Goal: Task Accomplishment & Management: Manage account settings

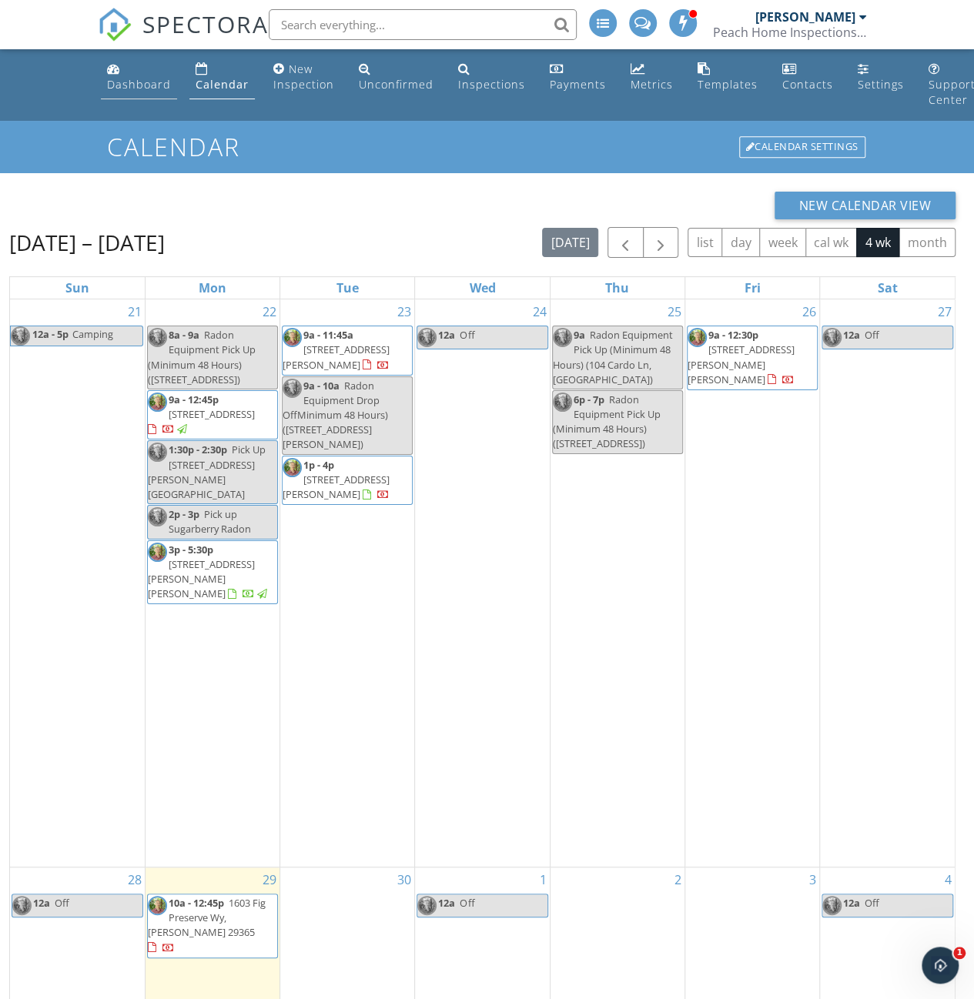
click at [129, 84] on div "Dashboard" at bounding box center [139, 84] width 64 height 15
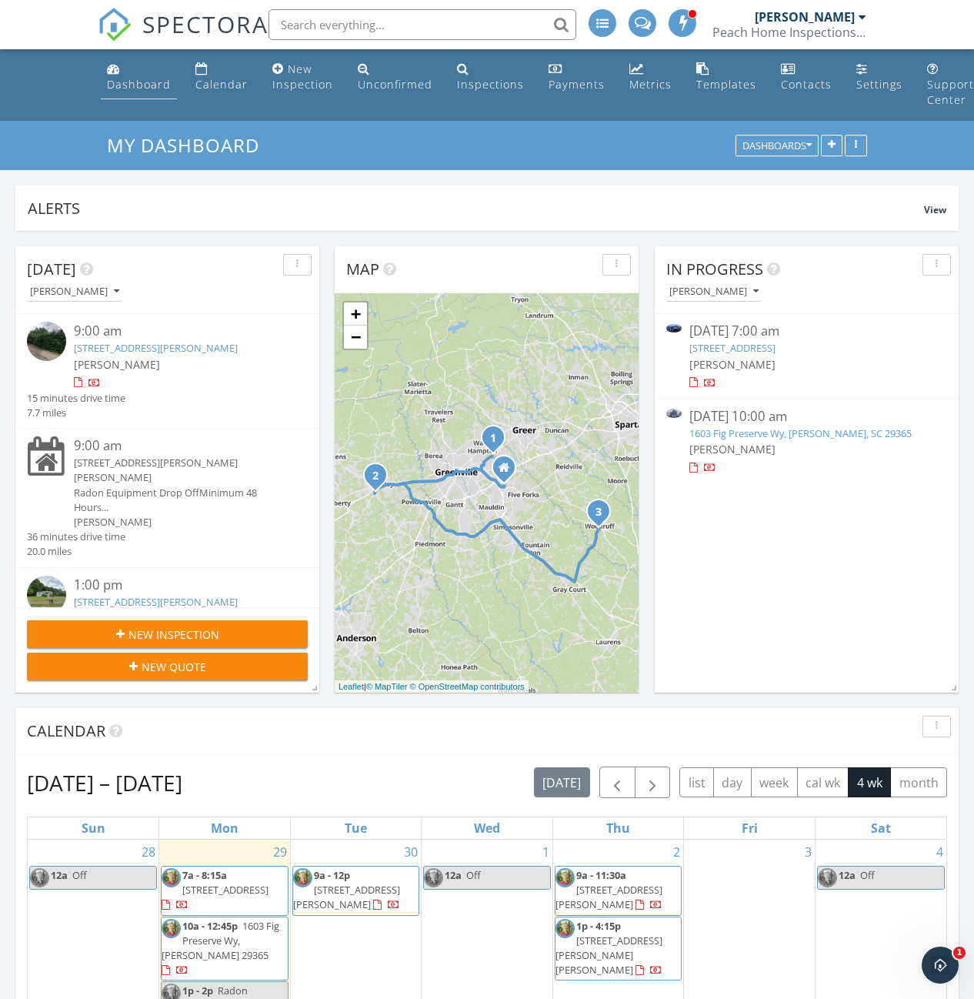
click at [131, 82] on div "Dashboard" at bounding box center [139, 84] width 64 height 15
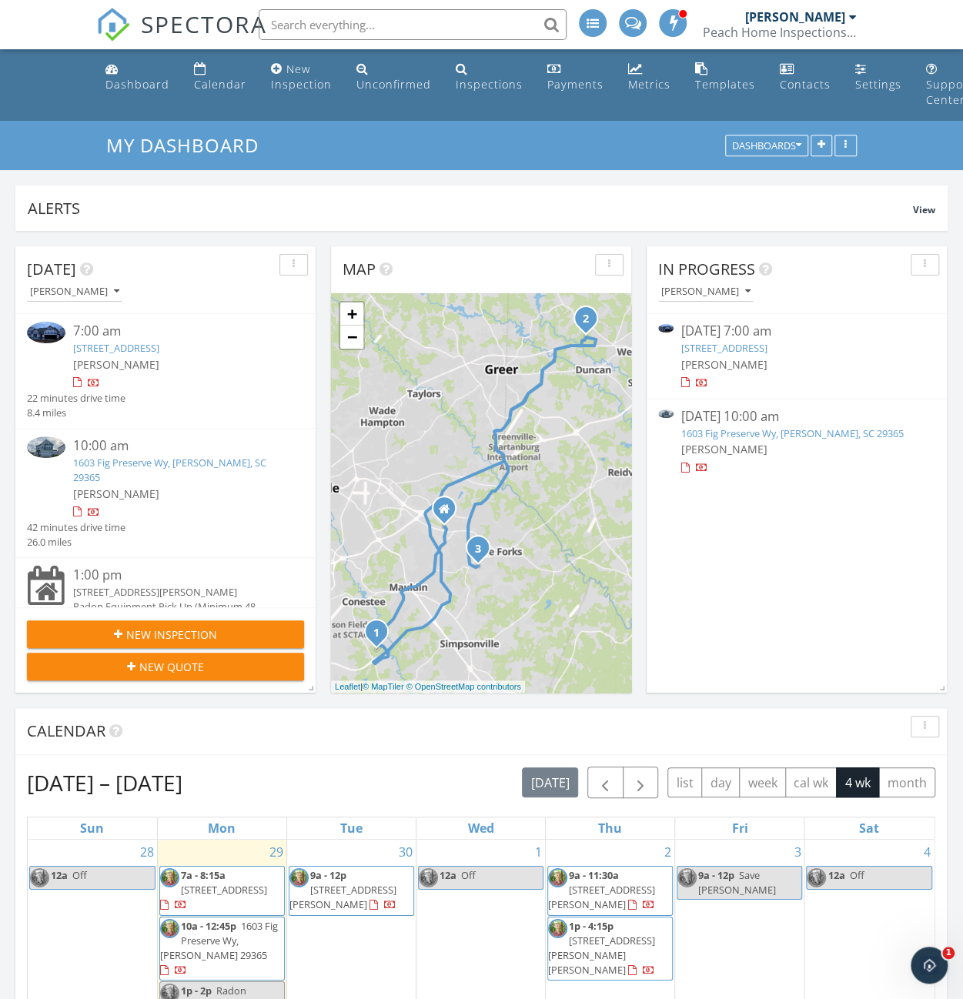
scroll to position [1424, 986]
click at [86, 342] on link "23 Silicon Dr Lot 317, Greenville, SC 29605" at bounding box center [116, 348] width 86 height 14
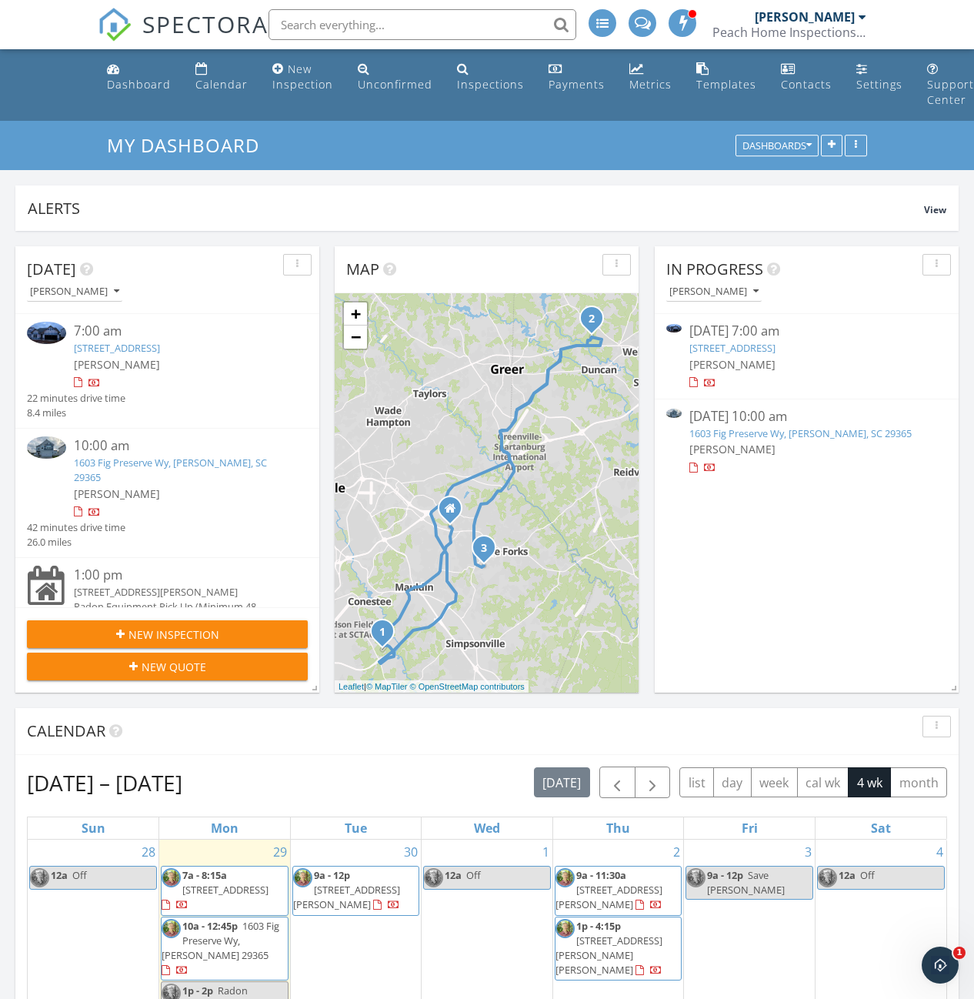
click at [117, 349] on link "23 Silicon Dr Lot 317, Greenville, SC 29605" at bounding box center [117, 348] width 86 height 14
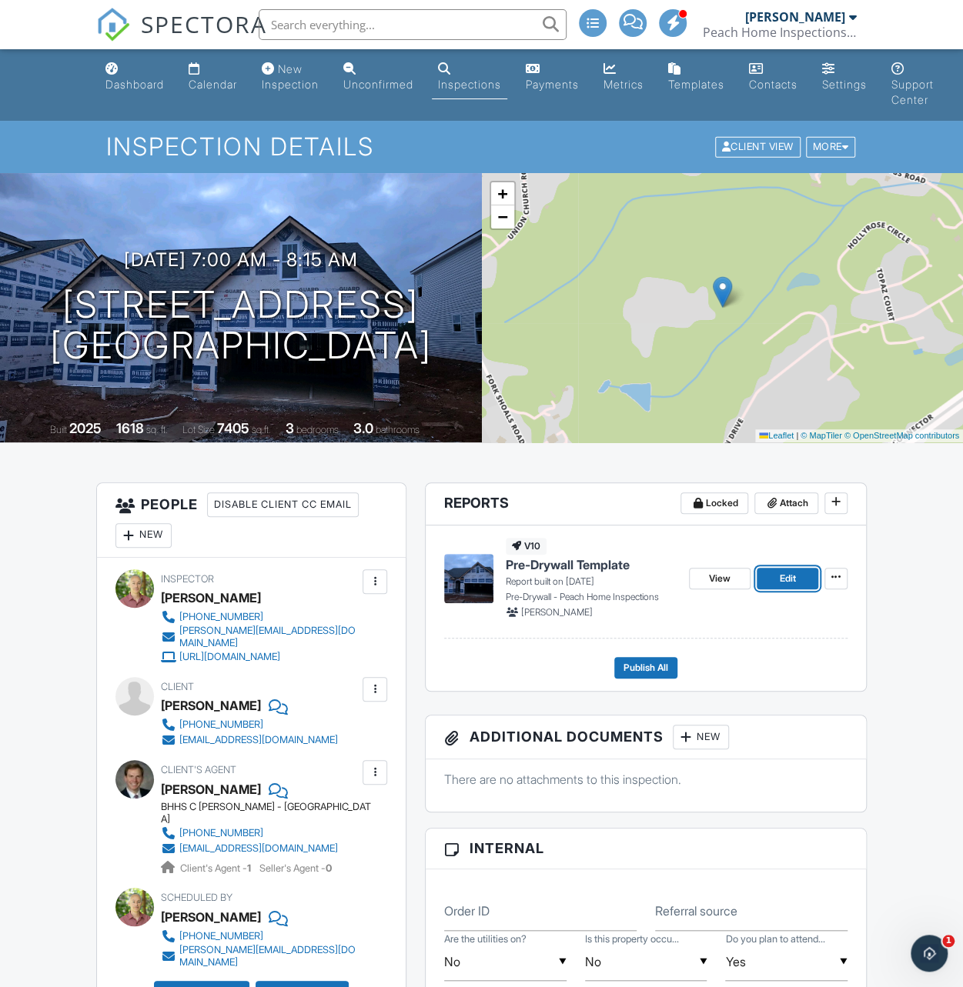
click at [781, 576] on span "Edit" at bounding box center [787, 578] width 16 height 15
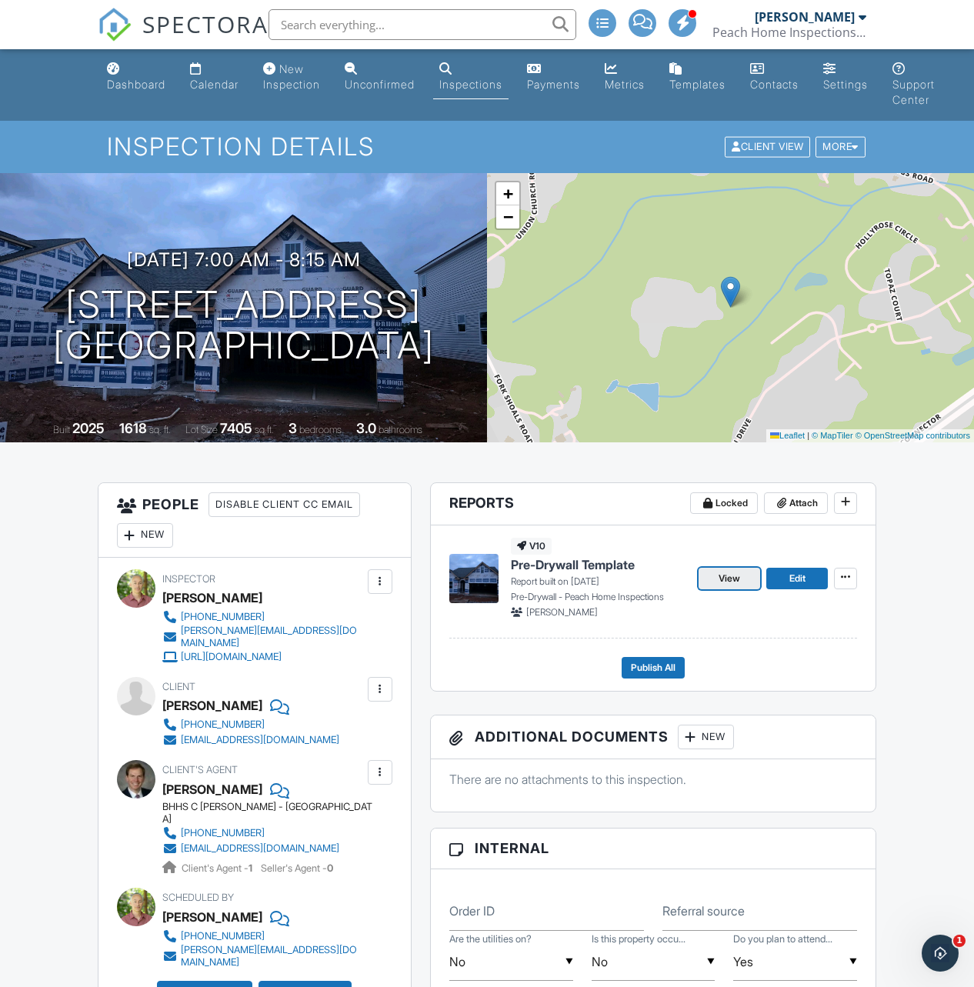
click at [722, 582] on span "View" at bounding box center [730, 578] width 22 height 15
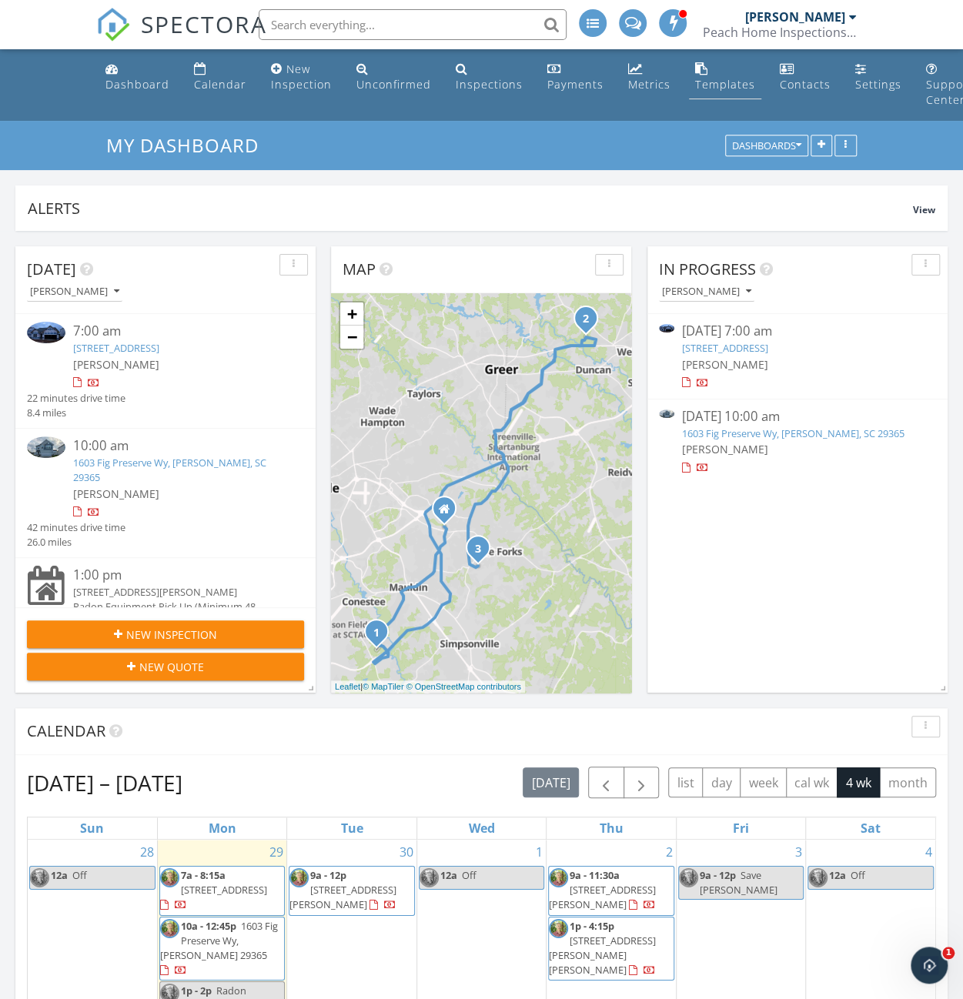
click at [716, 94] on link "Templates" at bounding box center [725, 77] width 72 height 44
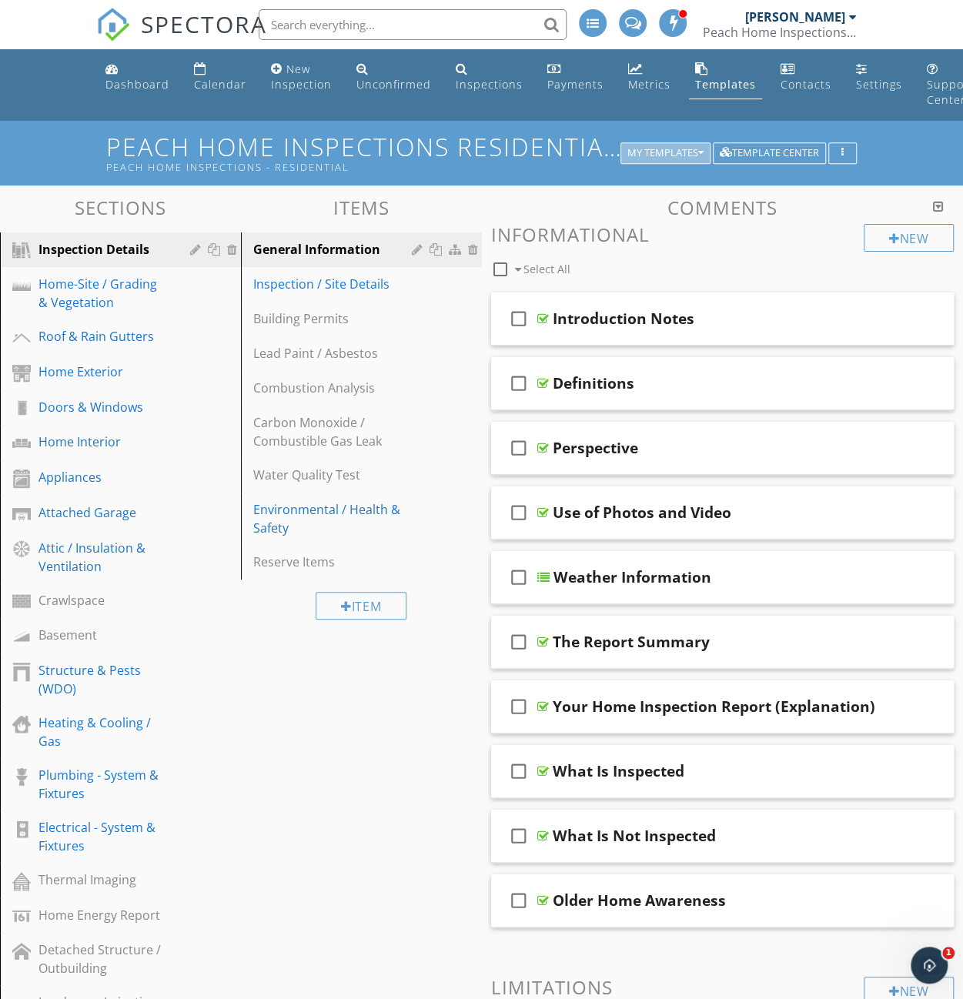
click at [702, 153] on icon "button" at bounding box center [700, 153] width 5 height 11
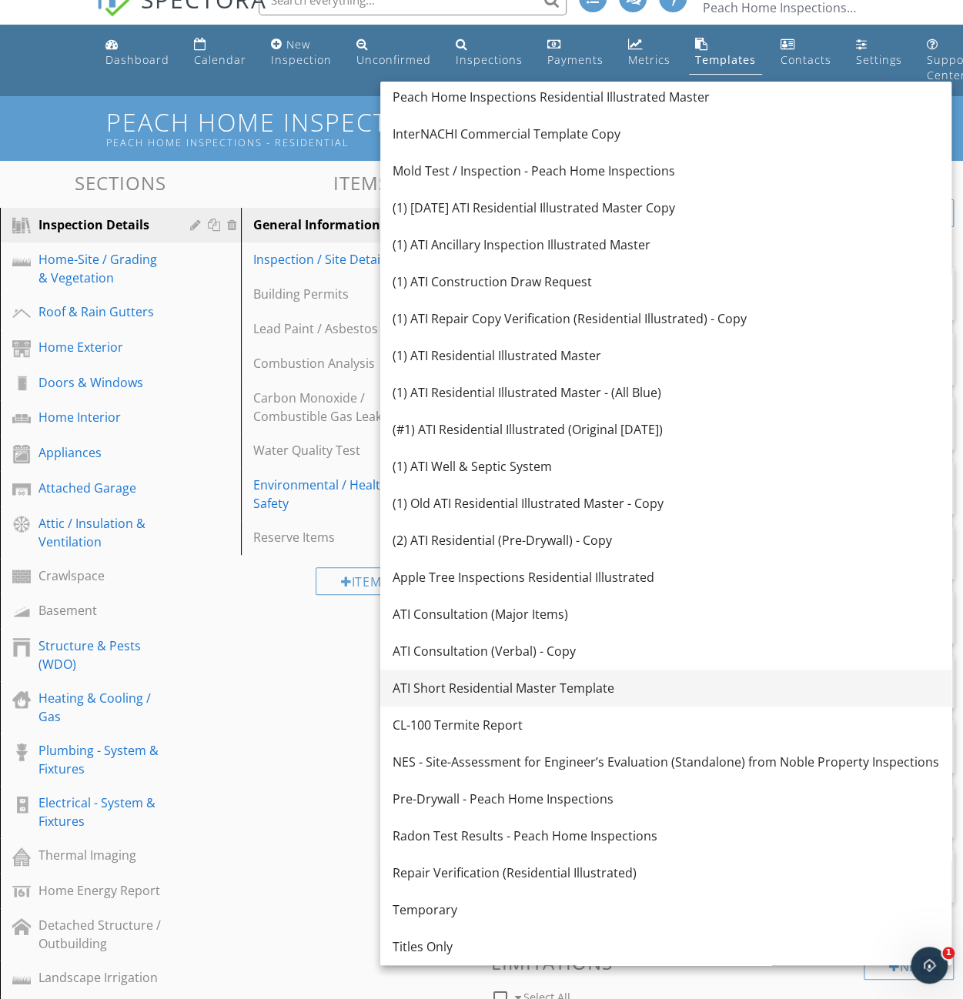
scroll to position [25, 0]
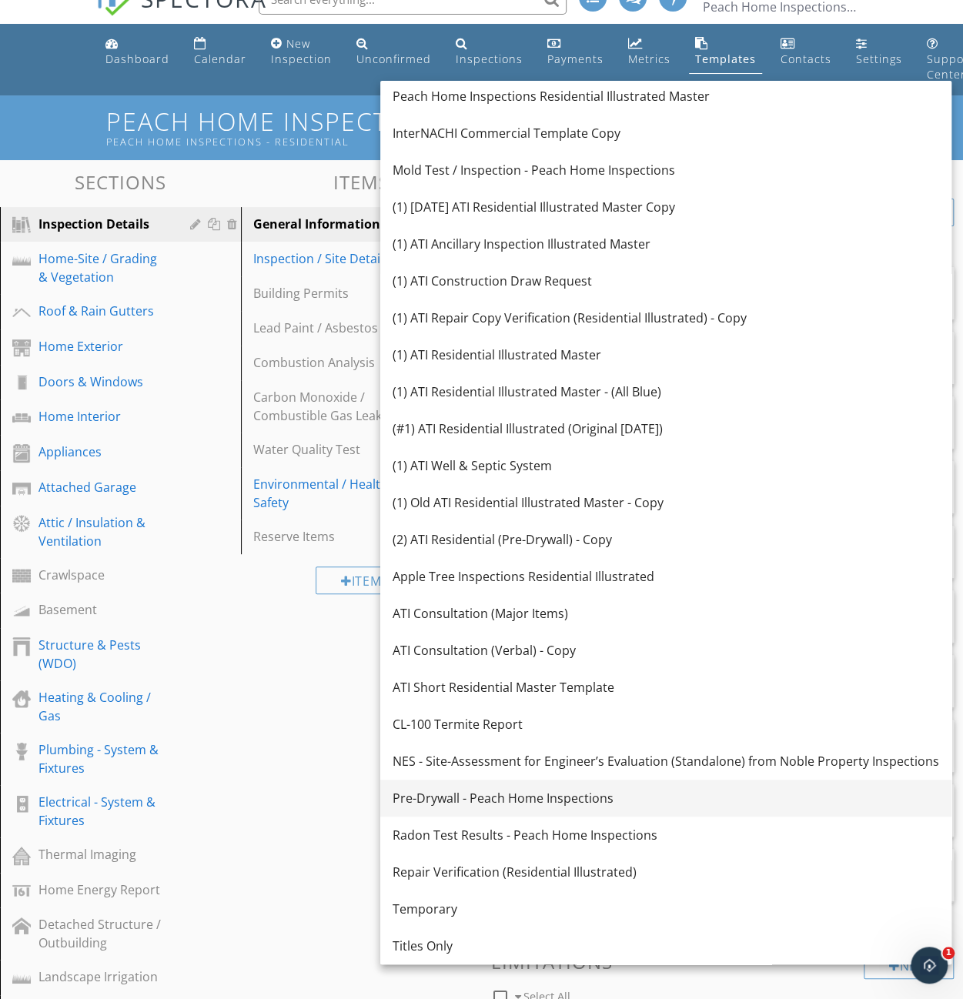
click at [512, 800] on div "Pre-Drywall - Peach Home Inspections" at bounding box center [665, 798] width 546 height 18
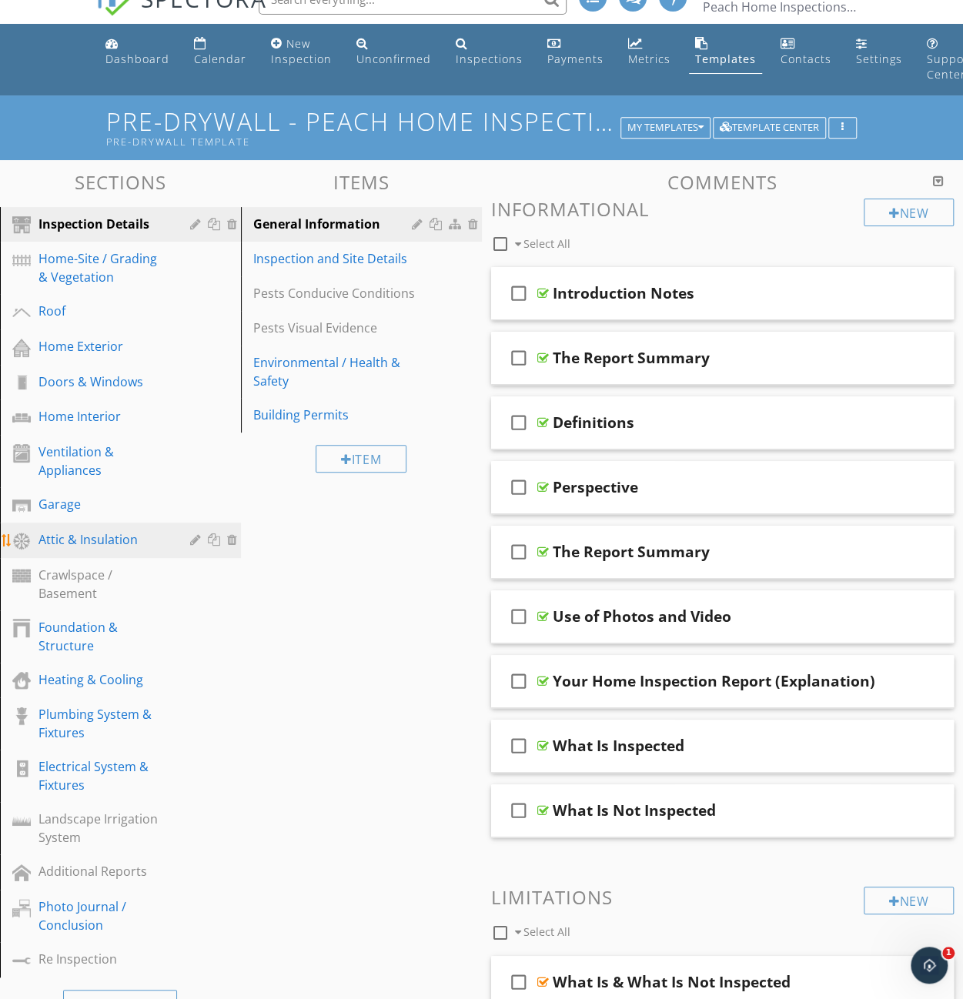
click at [92, 524] on link "Attic & Insulation" at bounding box center [123, 540] width 236 height 35
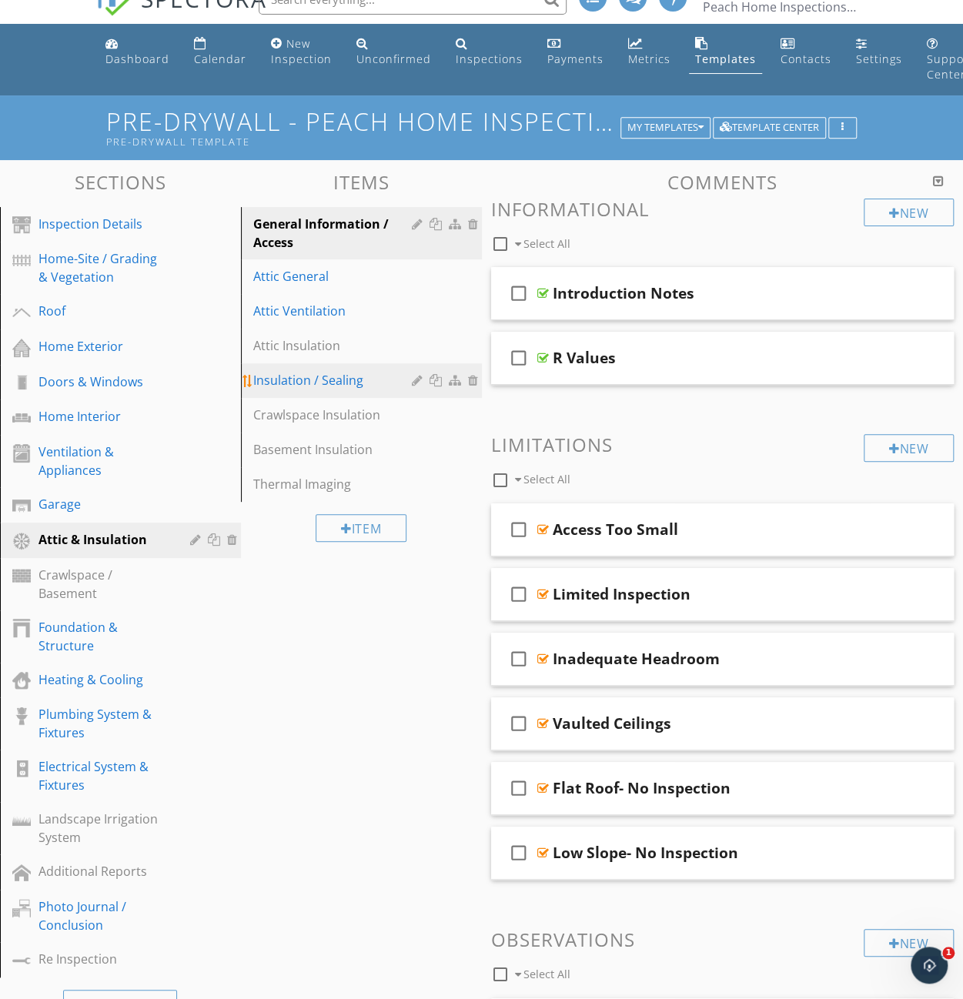
click at [316, 380] on div "Insulation / Sealing" at bounding box center [334, 380] width 163 height 18
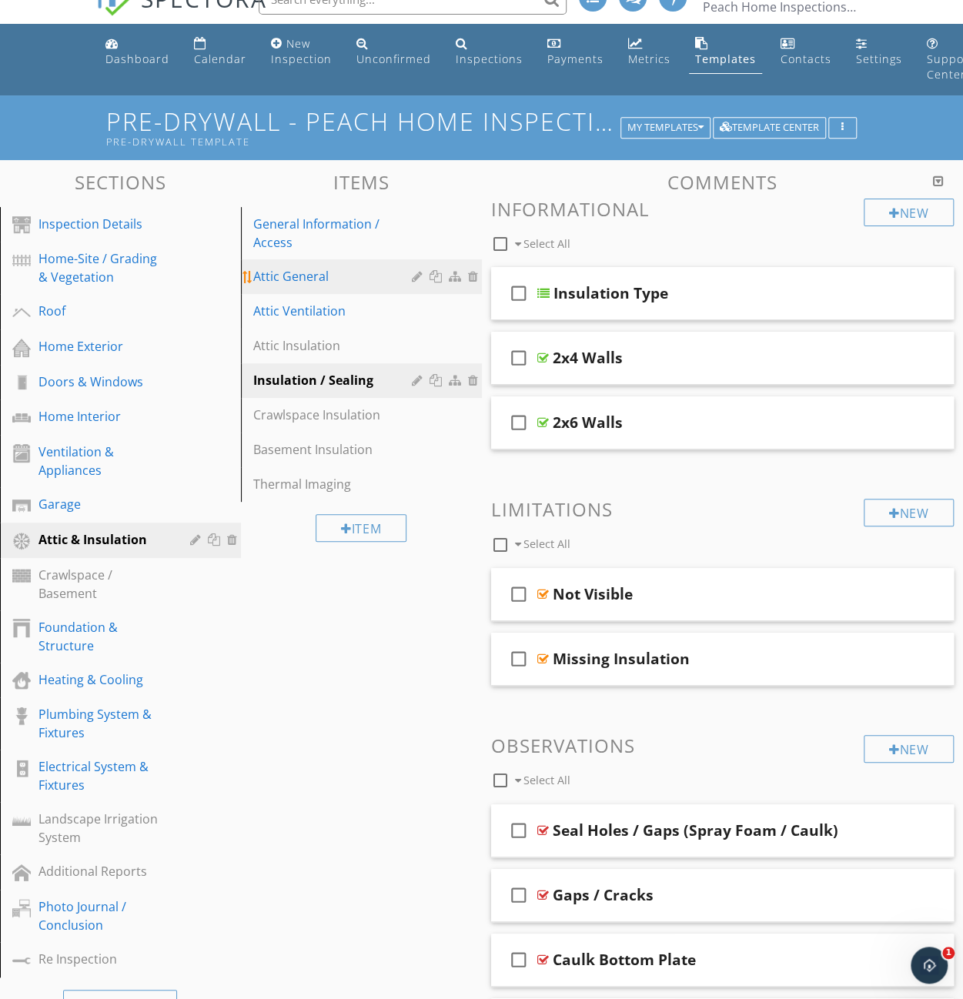
click at [302, 276] on div "Attic General" at bounding box center [334, 276] width 163 height 18
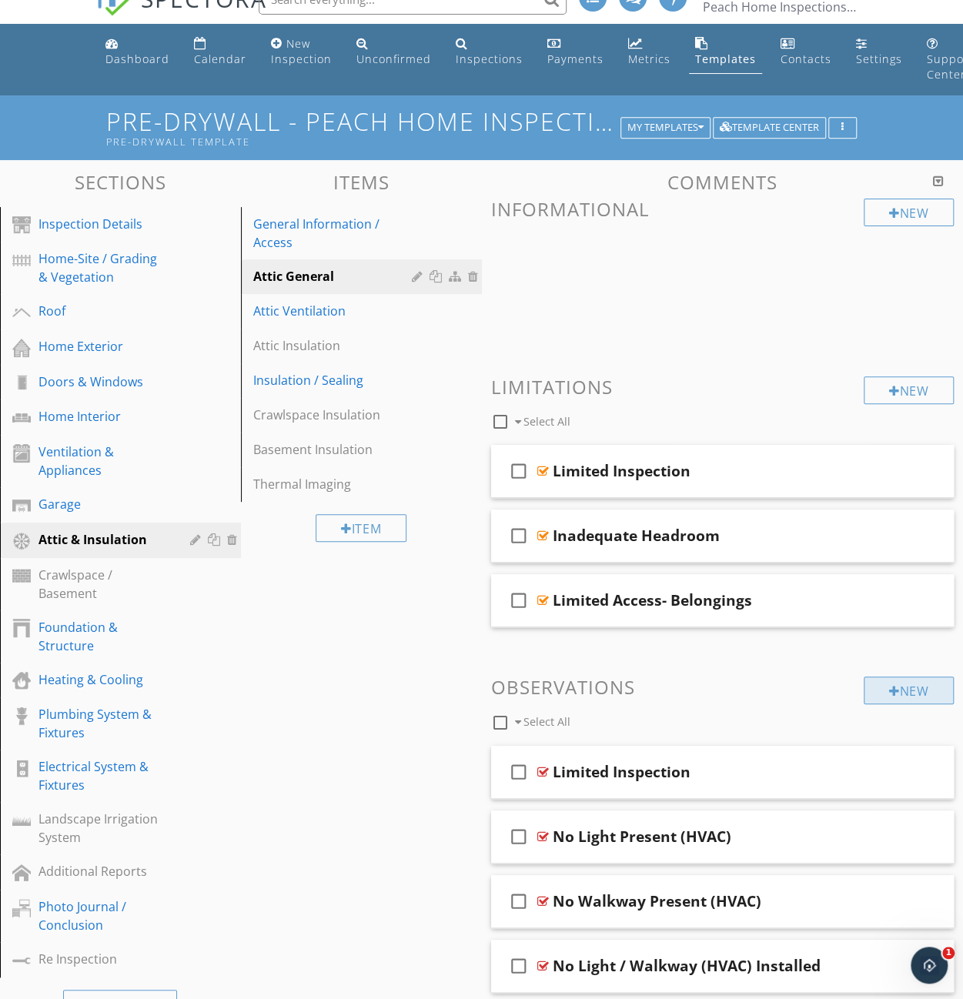
click at [894, 683] on div "New" at bounding box center [908, 690] width 90 height 28
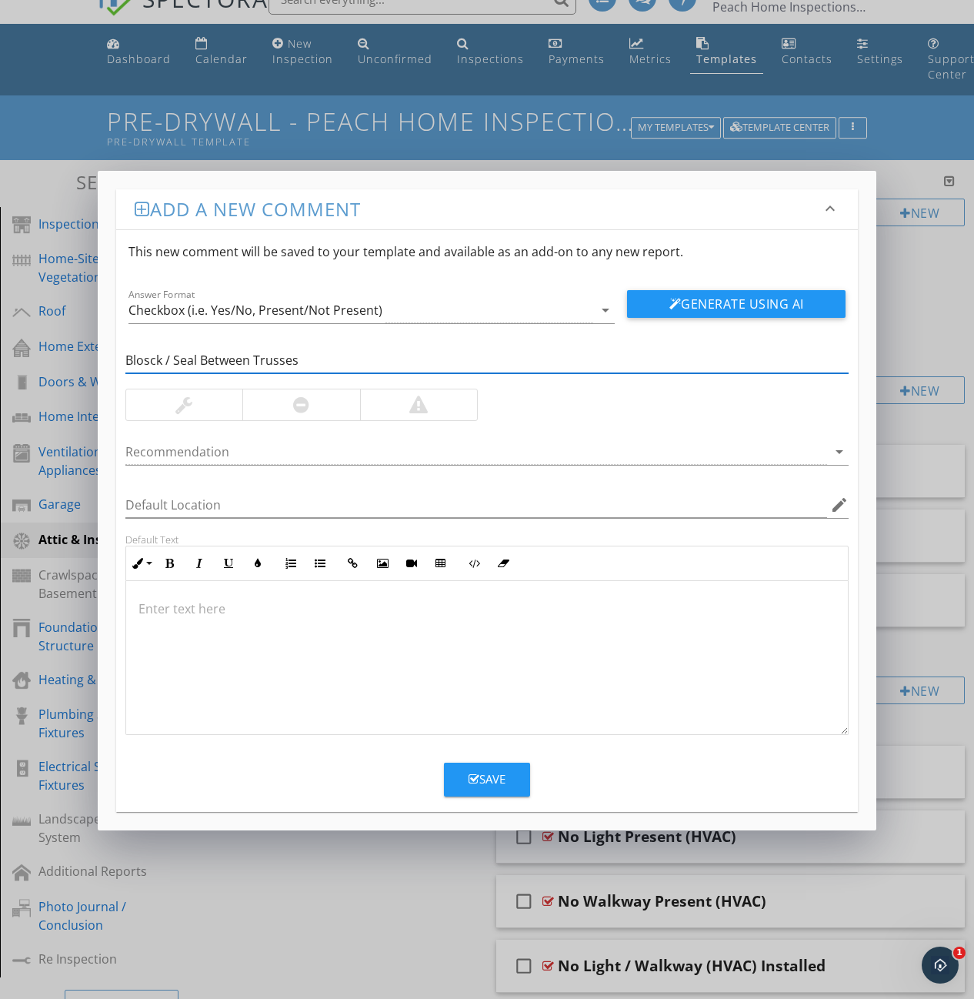
click at [148, 359] on input "Blosck / Seal Between Trusses" at bounding box center [487, 360] width 724 height 25
type input "Block / Seal Between Trusses"
click at [148, 602] on p at bounding box center [488, 608] width 698 height 18
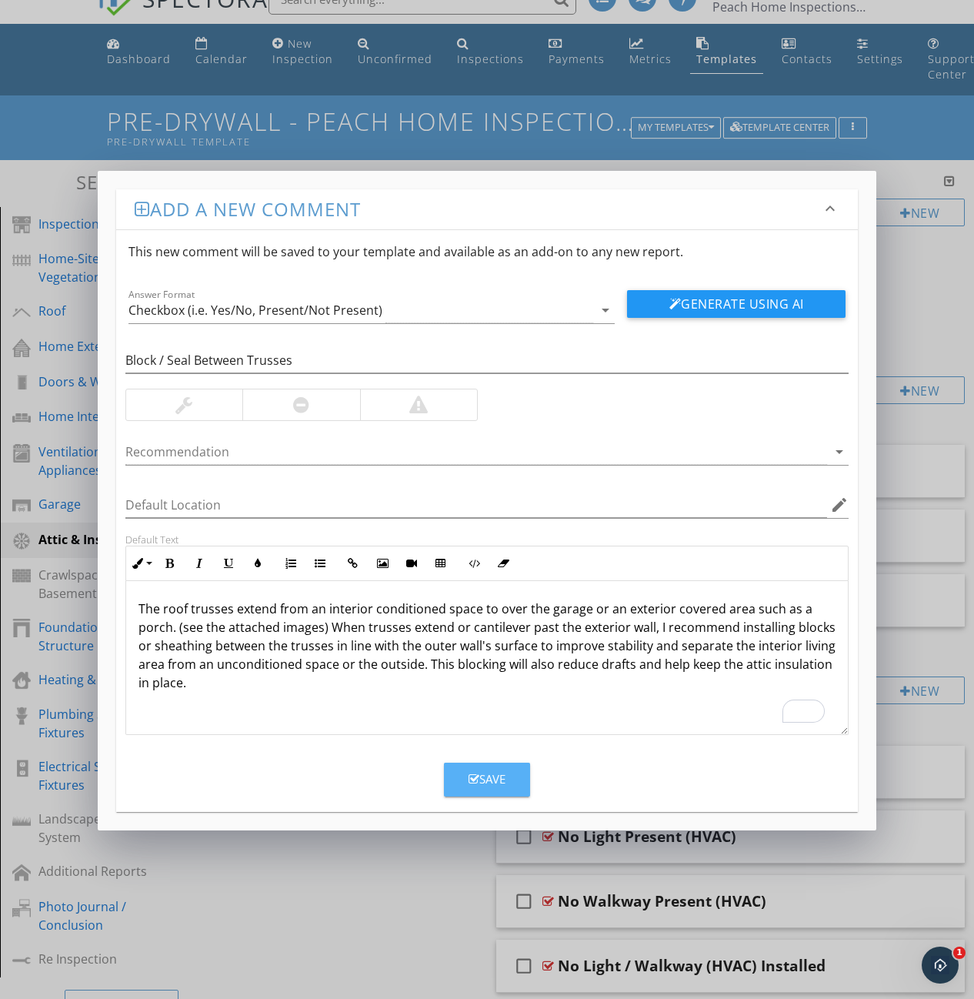
click at [481, 772] on div "Save" at bounding box center [487, 779] width 37 height 18
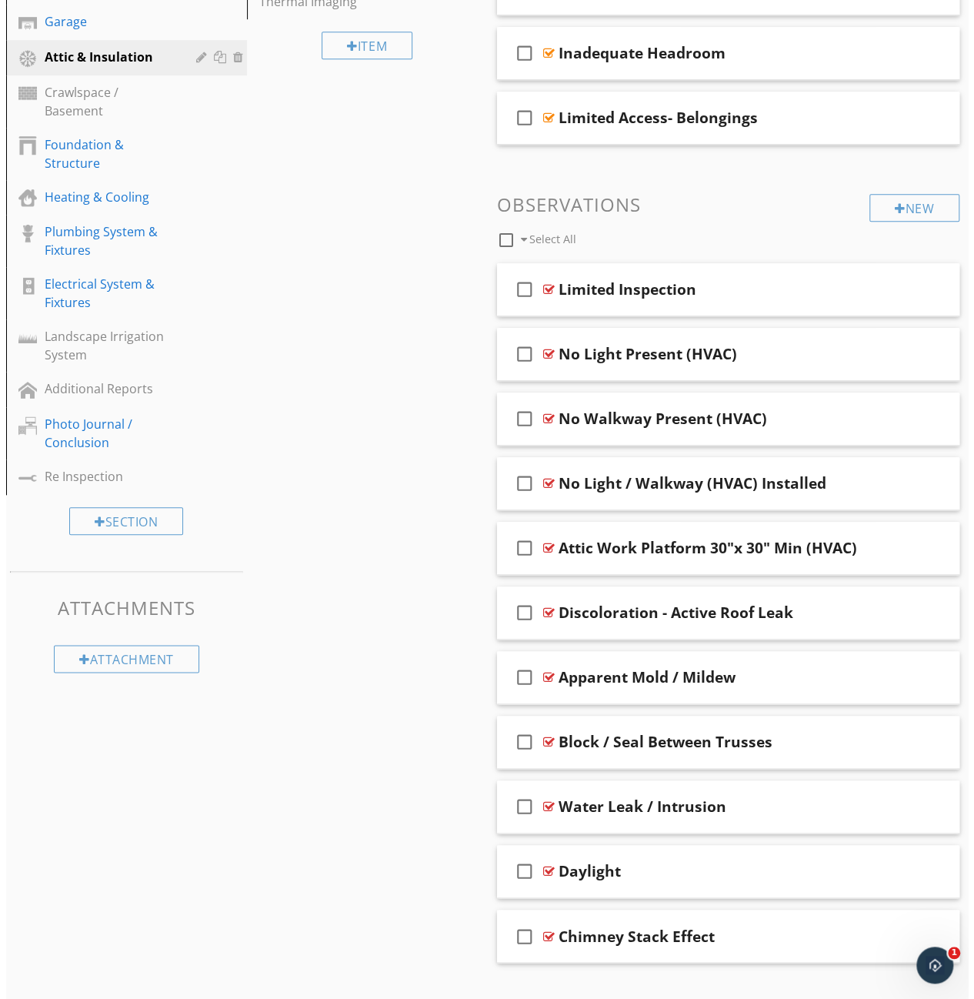
scroll to position [506, 0]
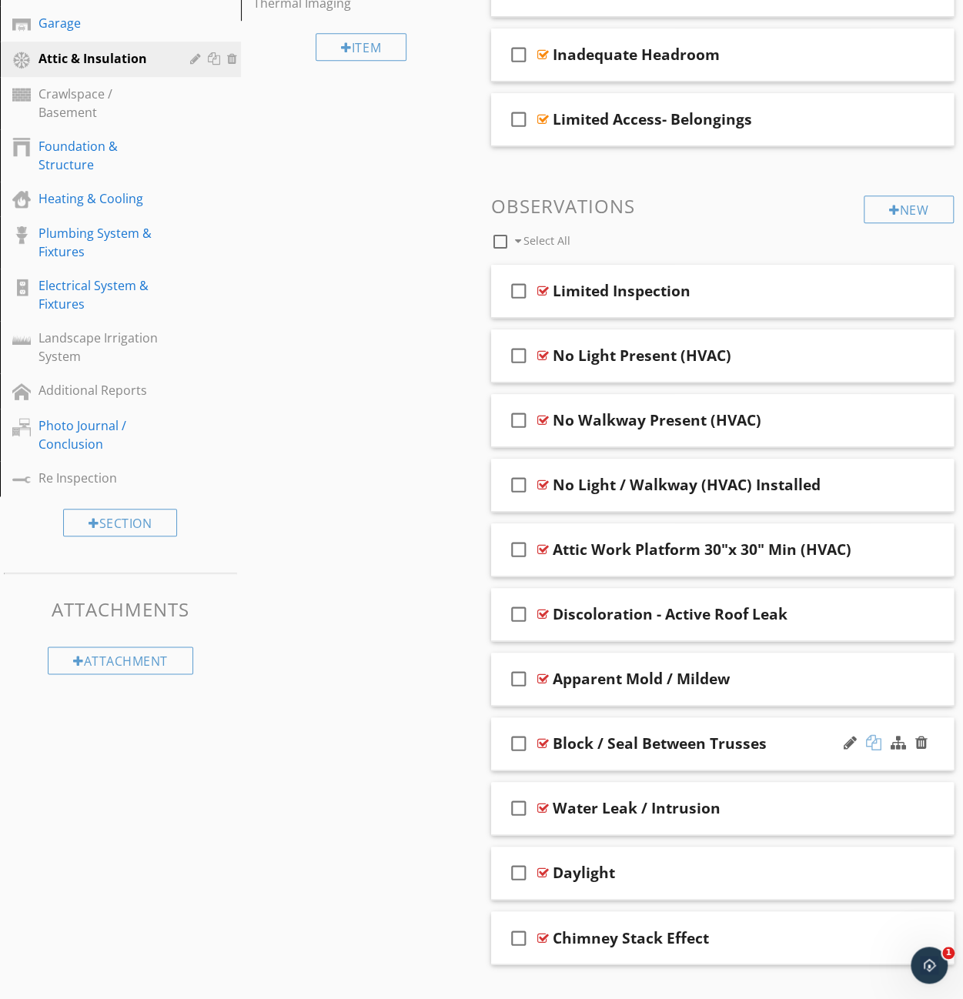
click at [877, 740] on div at bounding box center [873, 742] width 15 height 15
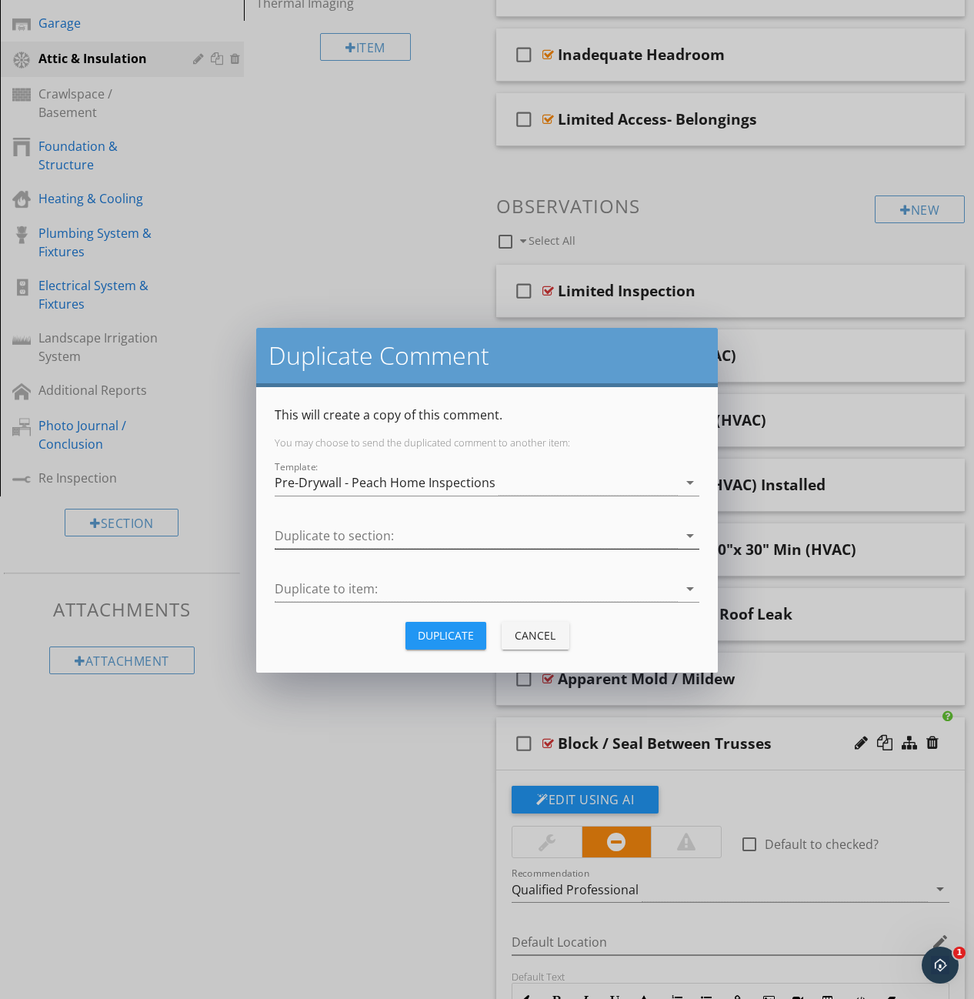
click at [690, 534] on icon "arrow_drop_down" at bounding box center [690, 535] width 18 height 18
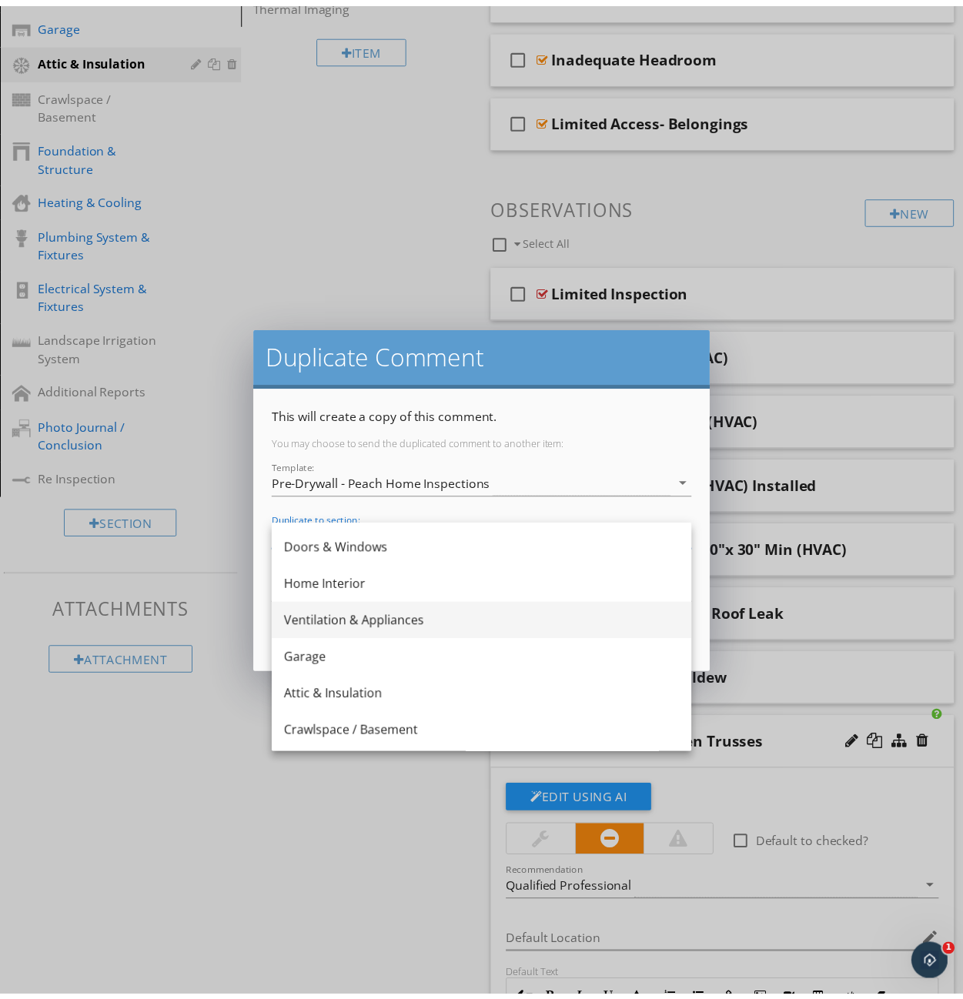
scroll to position [154, 0]
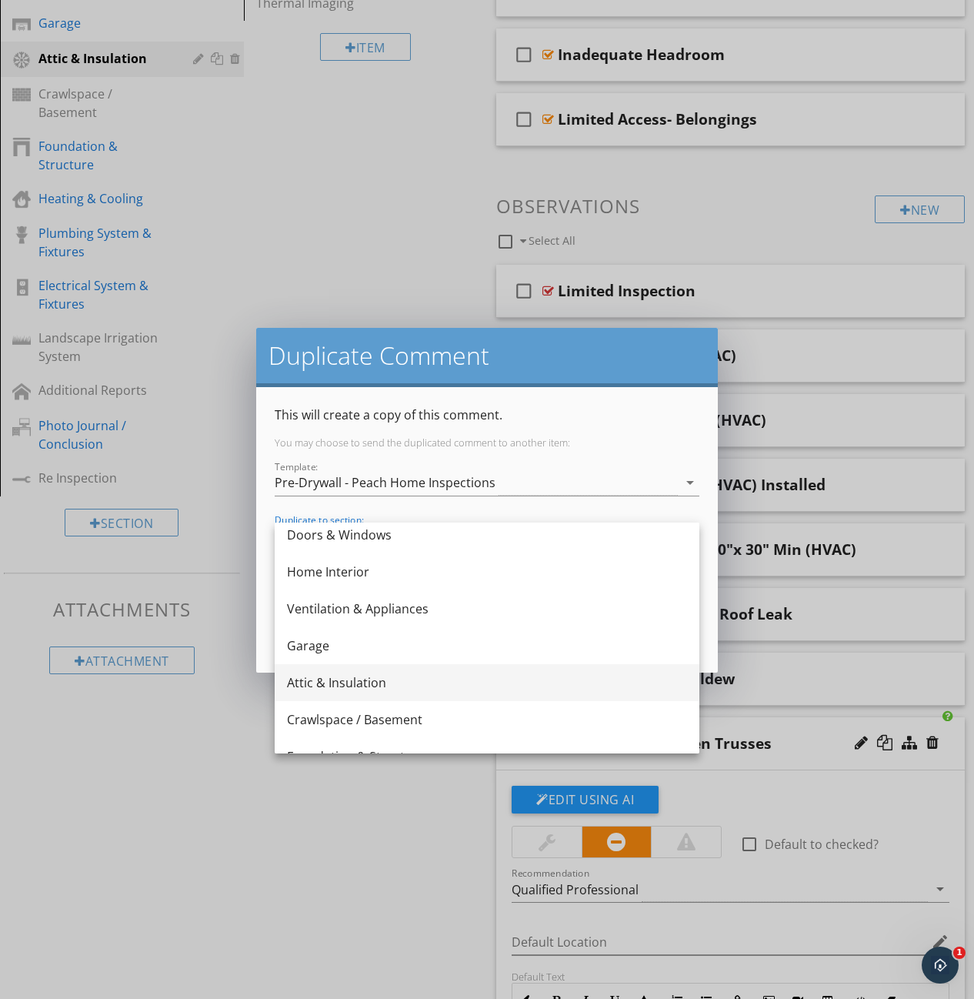
click at [366, 686] on div "Attic & Insulation" at bounding box center [487, 682] width 400 height 18
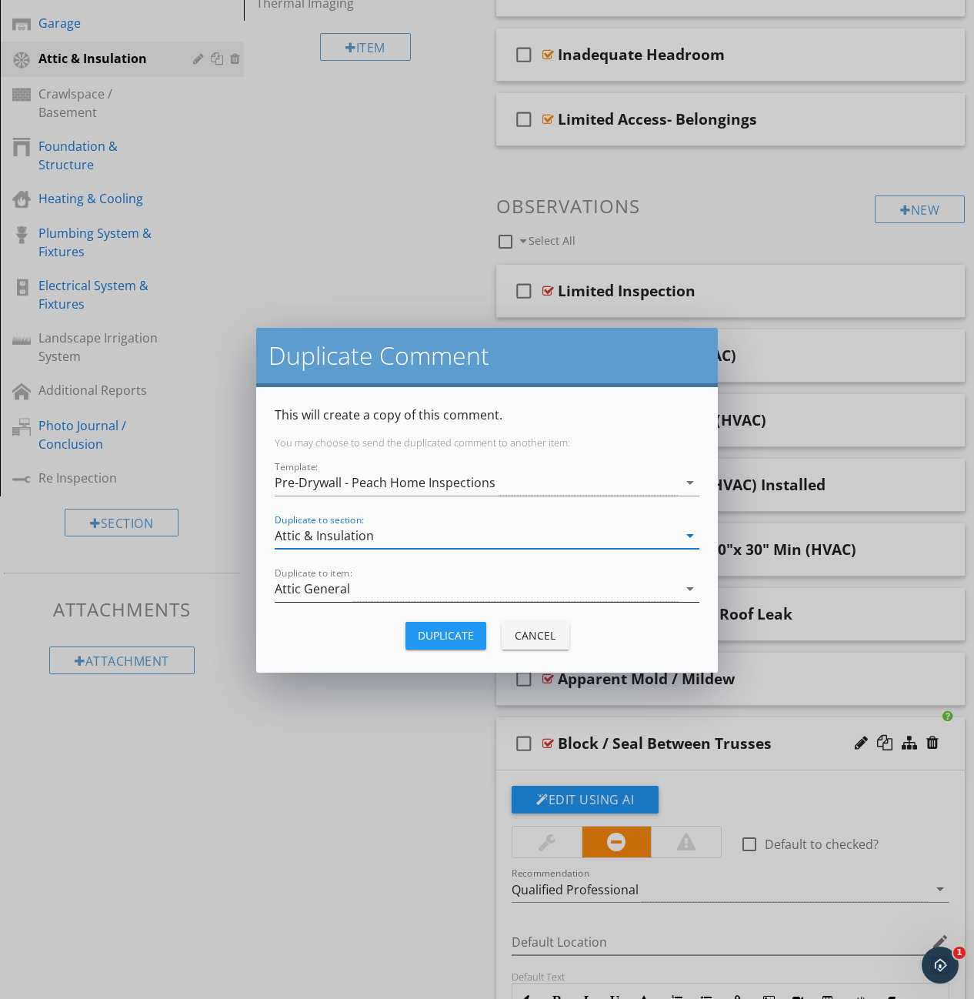
click at [690, 589] on icon "arrow_drop_down" at bounding box center [690, 588] width 18 height 18
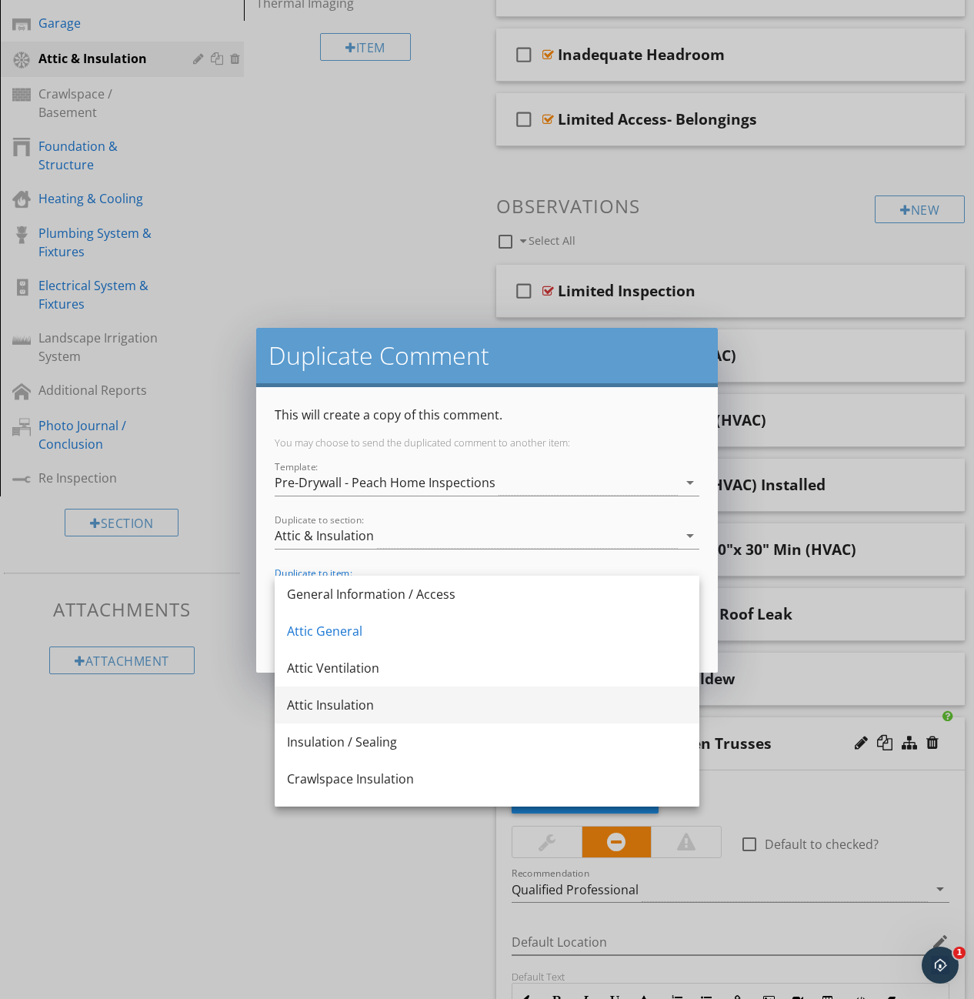
click at [374, 698] on div "Attic Insulation" at bounding box center [487, 705] width 400 height 18
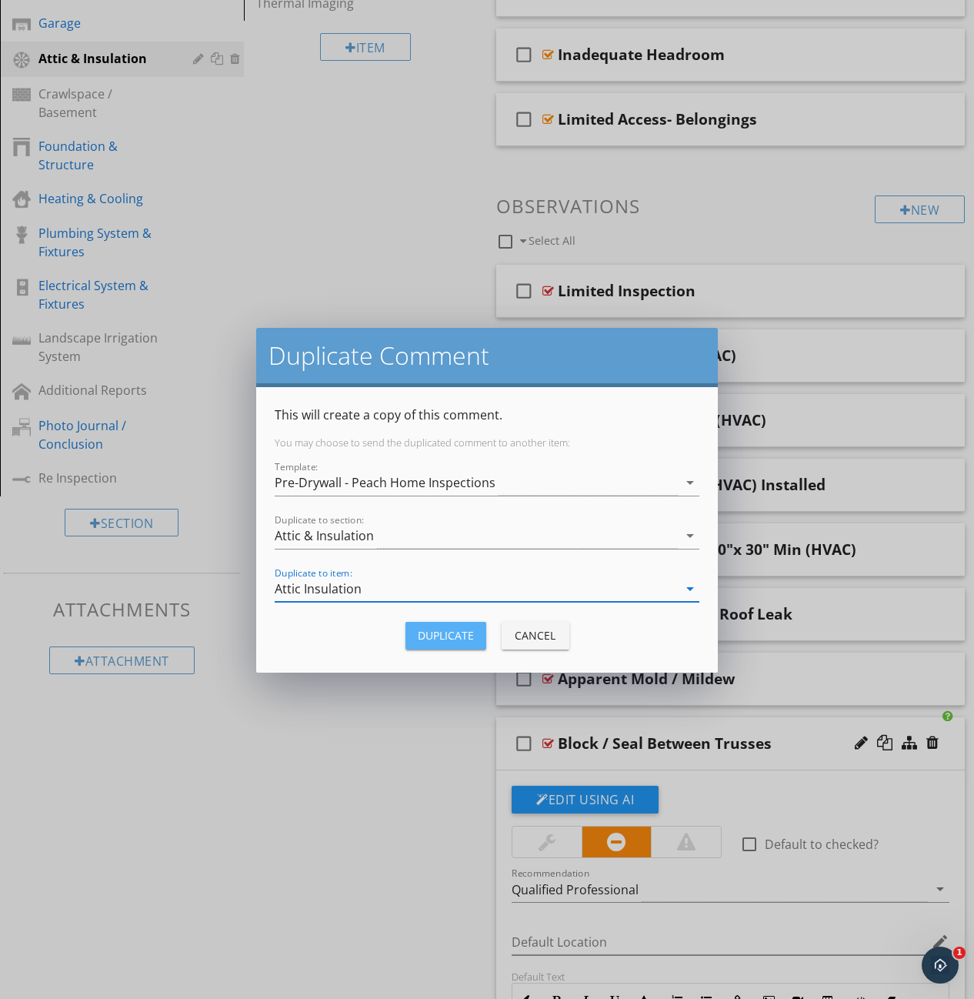
click at [461, 636] on div "Duplicate" at bounding box center [446, 635] width 56 height 16
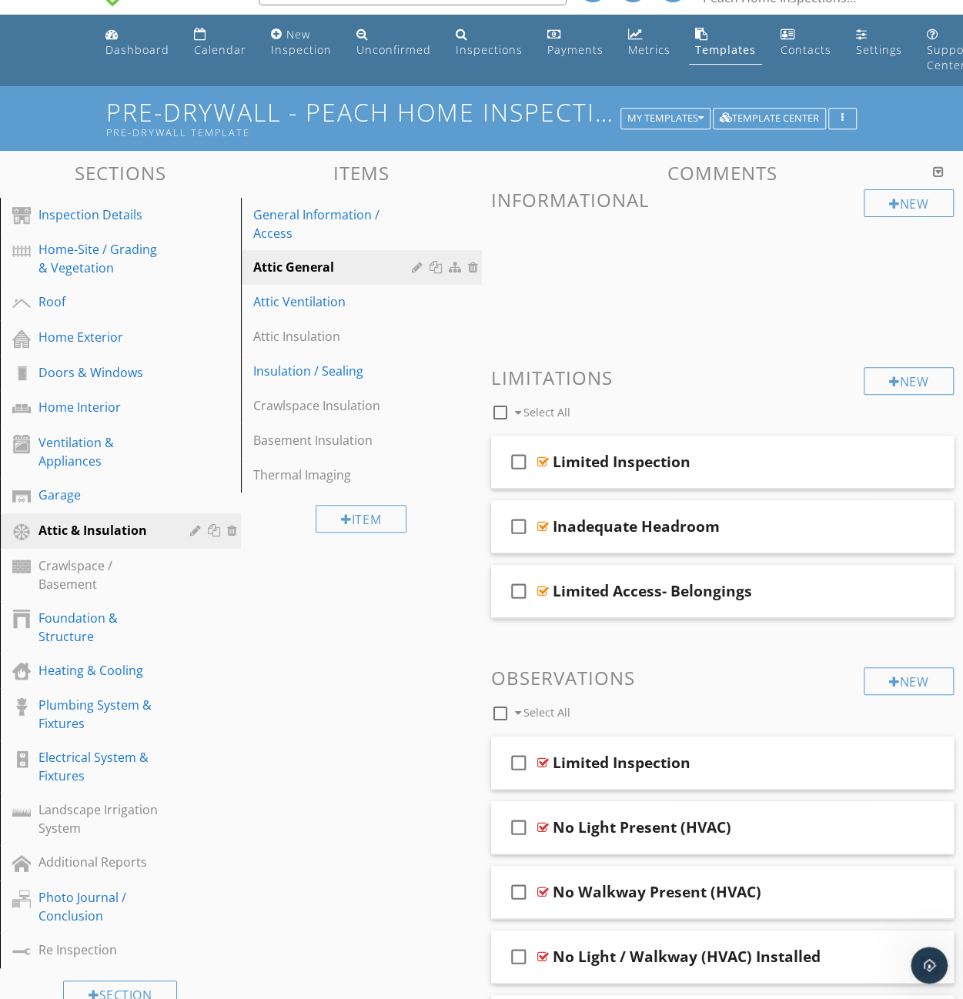
scroll to position [0, 0]
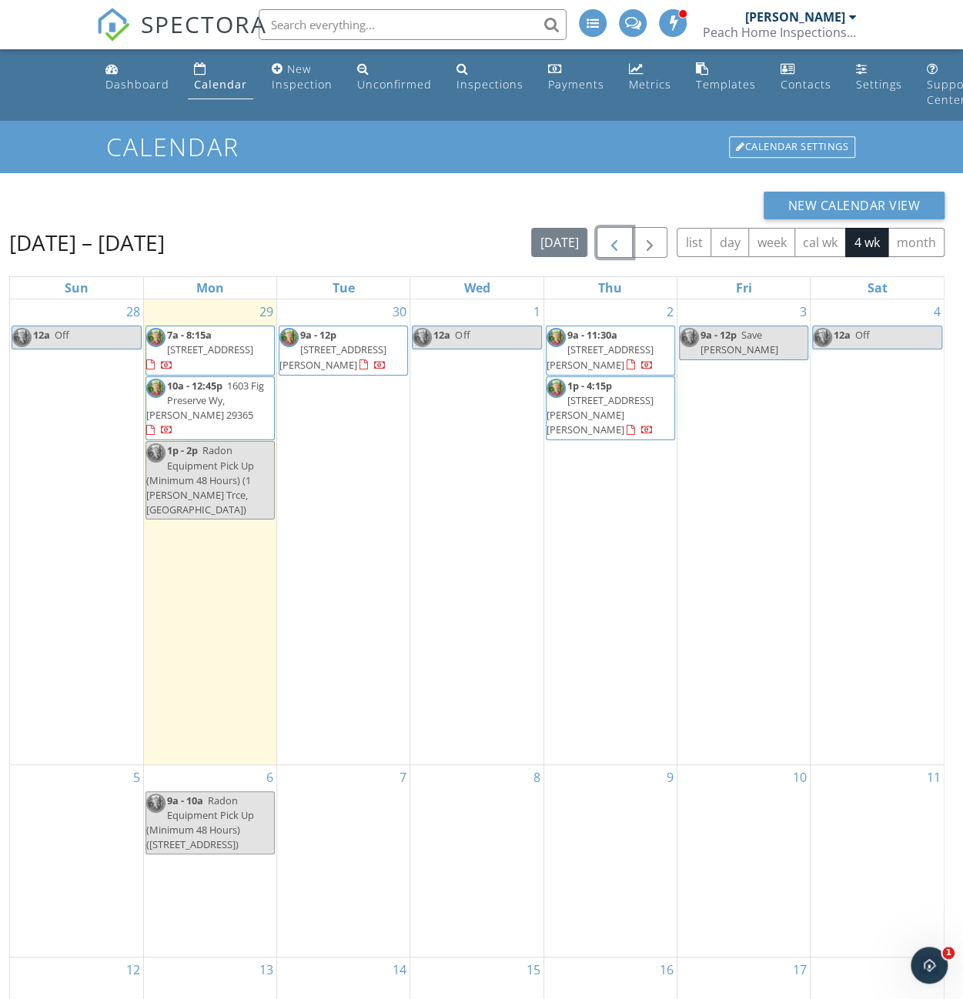
click at [623, 245] on span "button" at bounding box center [614, 243] width 18 height 18
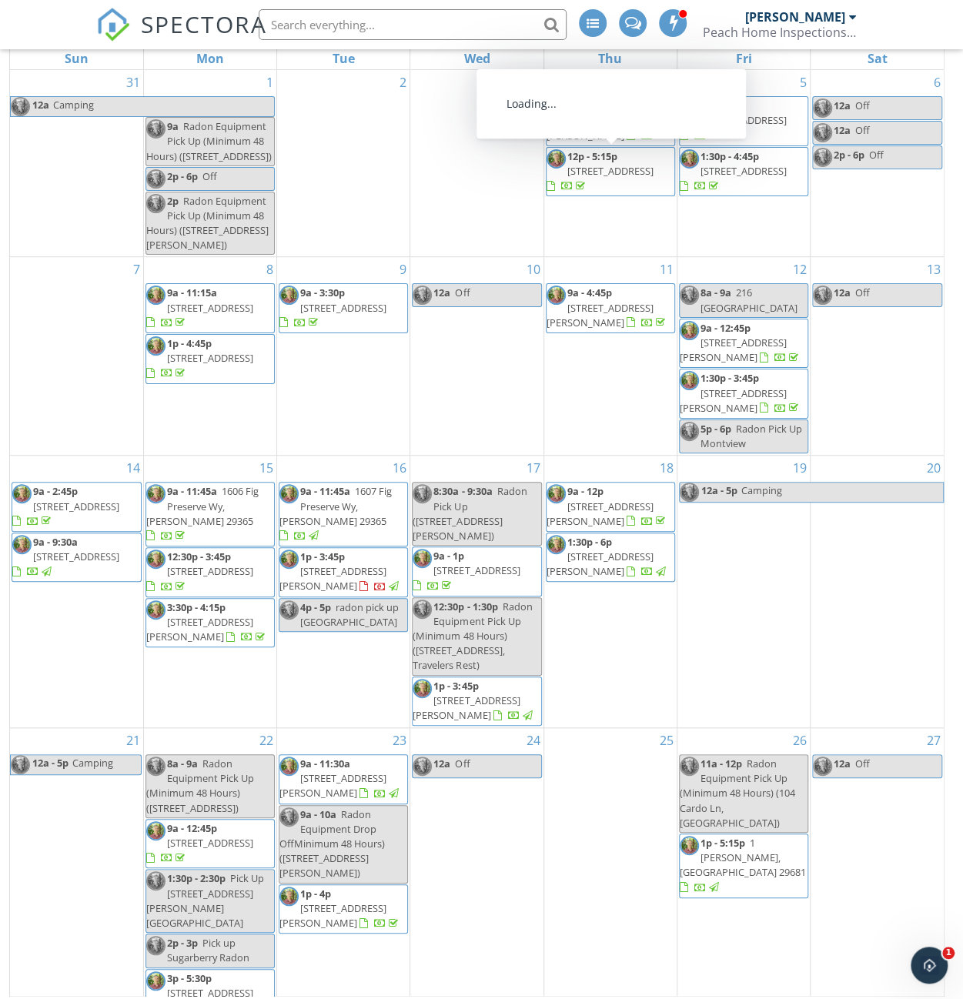
scroll to position [235, 0]
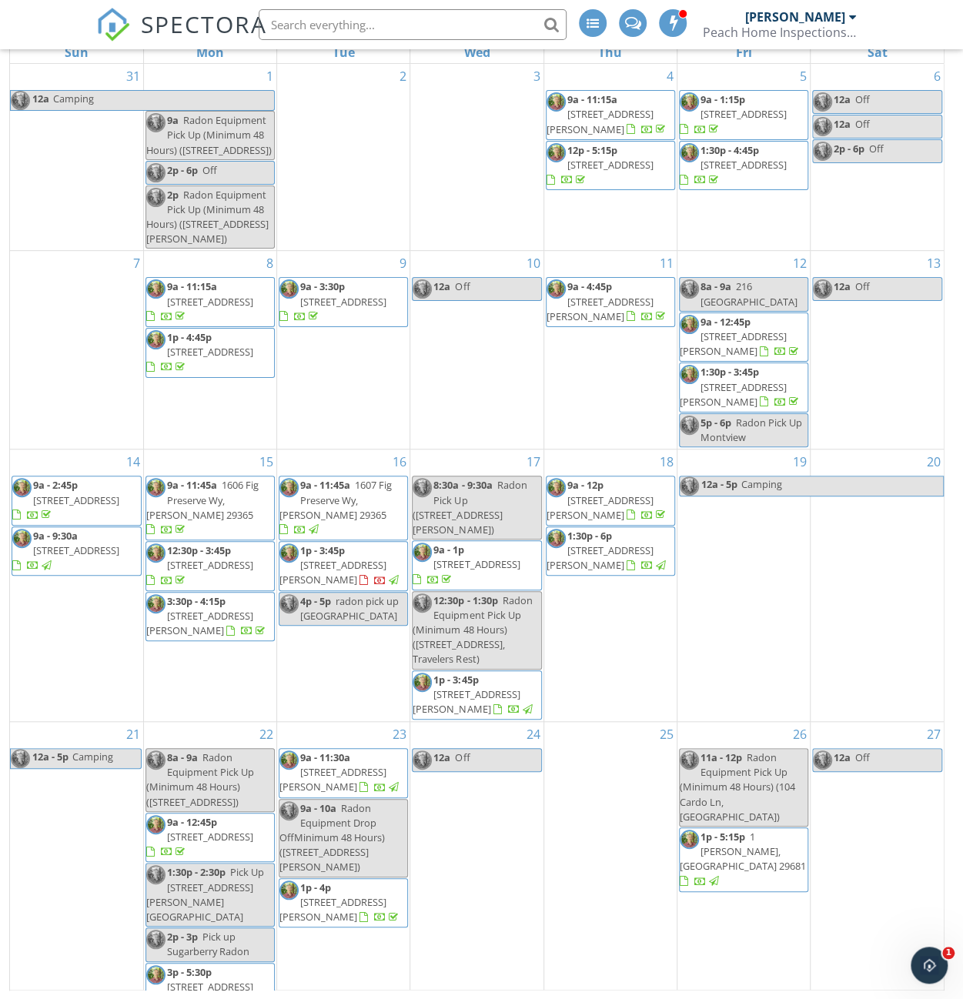
click at [765, 830] on span "1 [PERSON_NAME], [GEOGRAPHIC_DATA] 29681" at bounding box center [743, 851] width 126 height 43
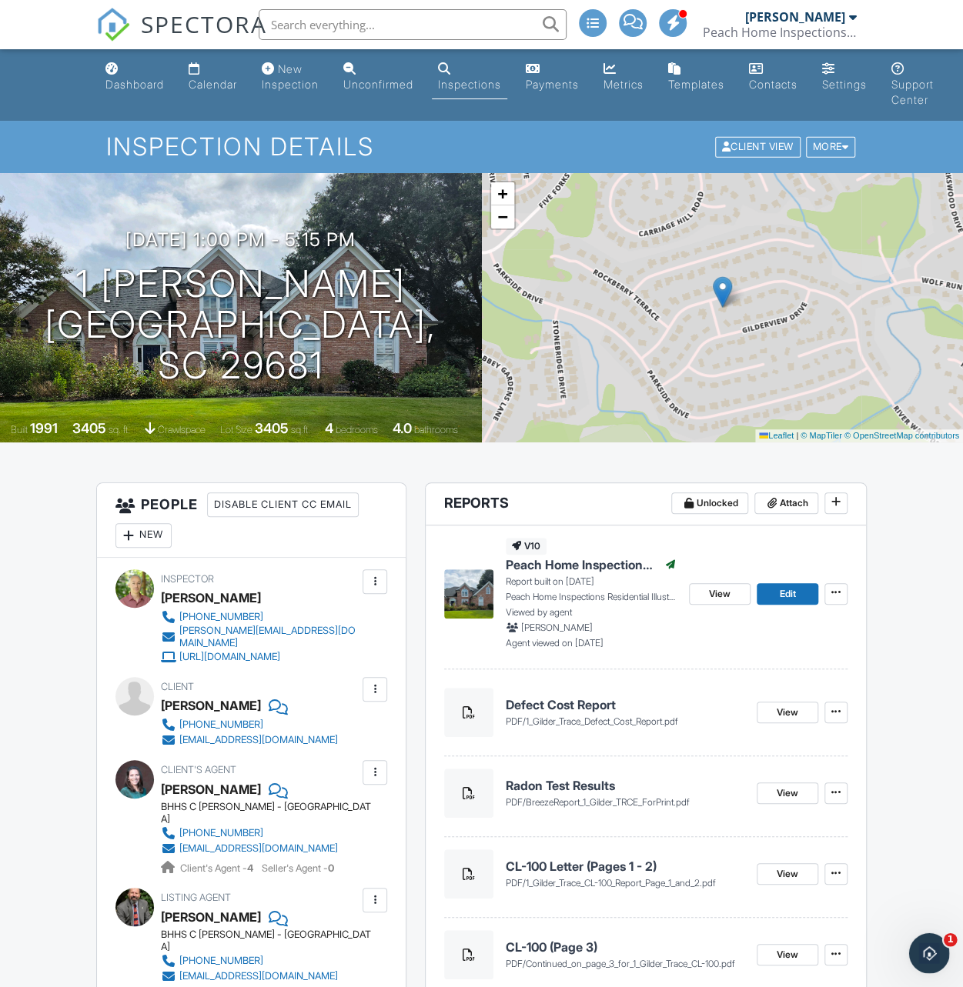
click at [928, 942] on icon "Open Intercom Messenger" at bounding box center [926, 951] width 25 height 25
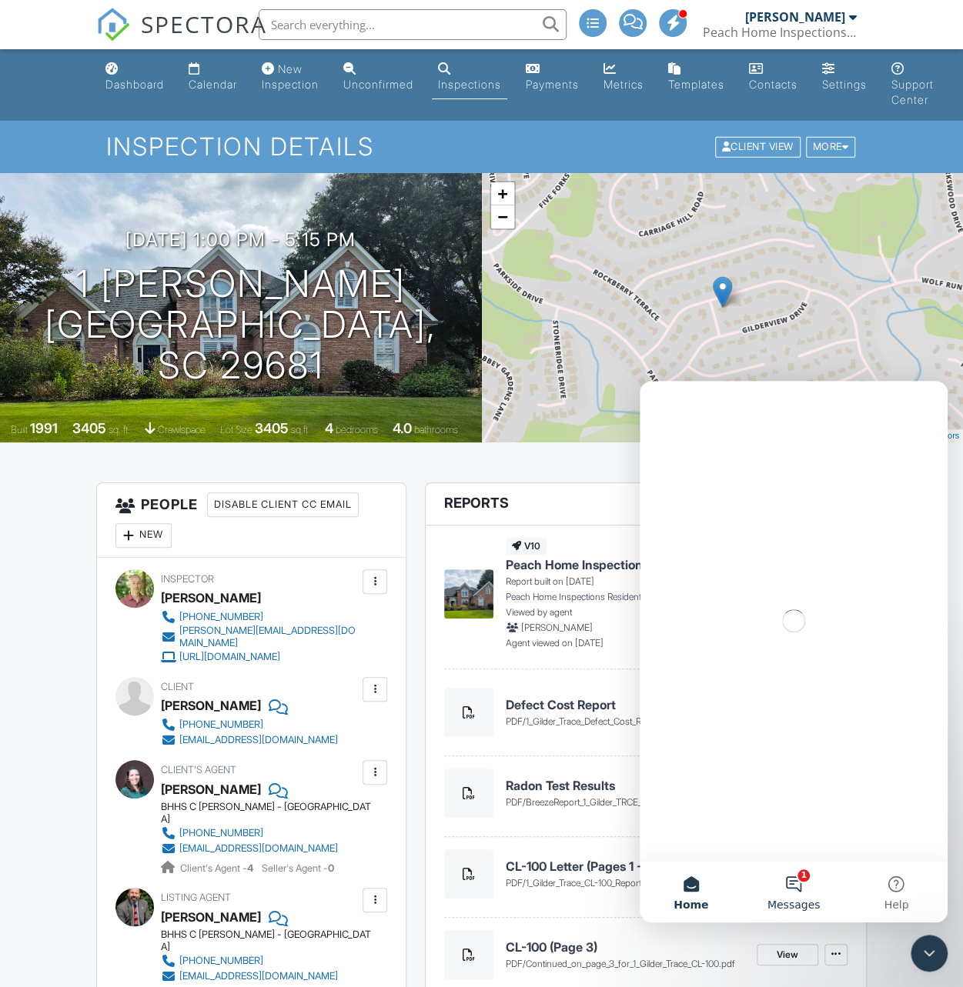
click at [795, 883] on button "1 Messages" at bounding box center [793, 892] width 102 height 62
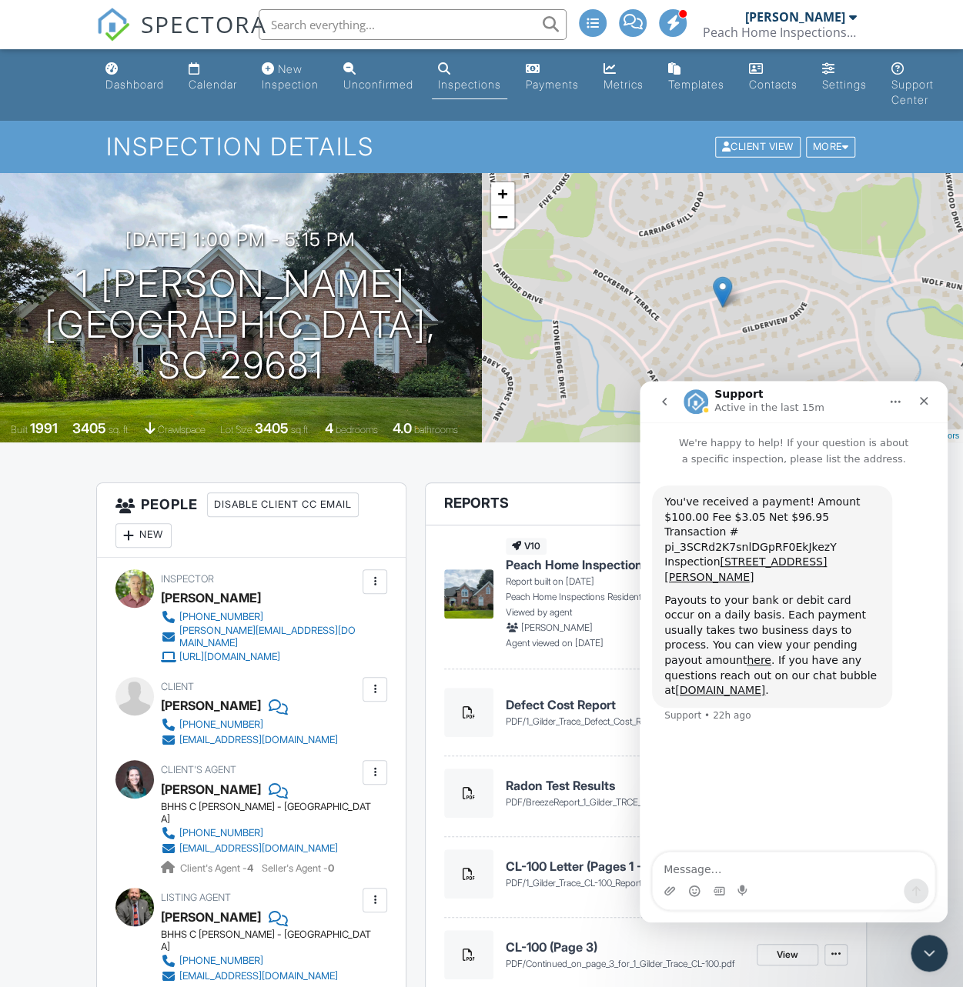
click at [925, 403] on icon "Close" at bounding box center [924, 401] width 8 height 8
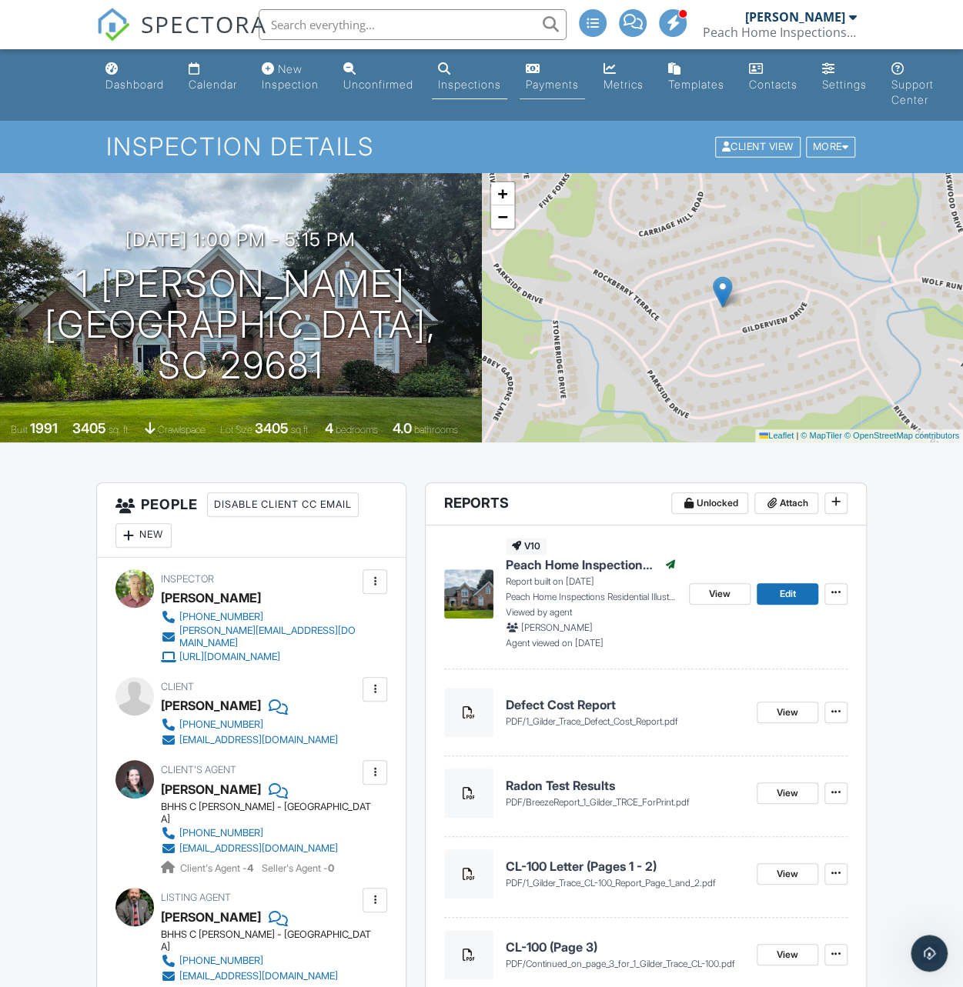
click at [560, 81] on div "Payments" at bounding box center [552, 84] width 53 height 13
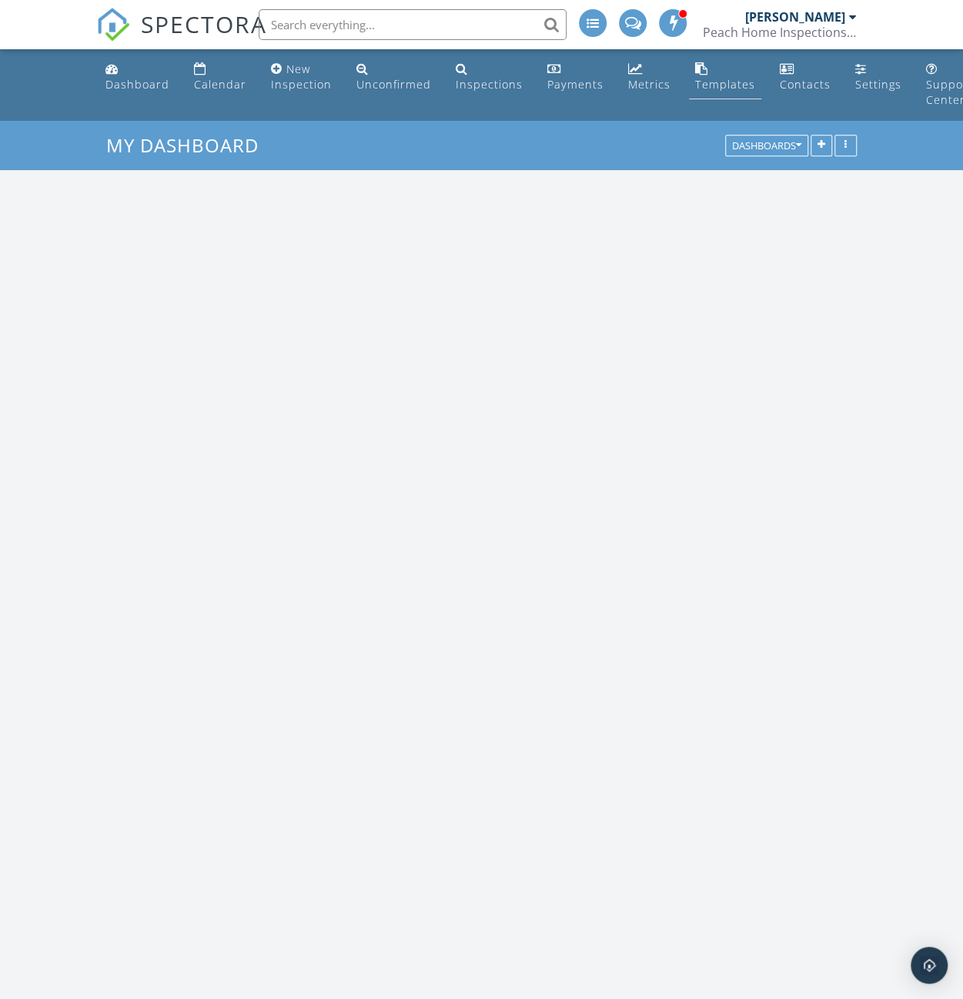
scroll to position [1424, 986]
click at [720, 87] on div "Templates" at bounding box center [725, 84] width 60 height 15
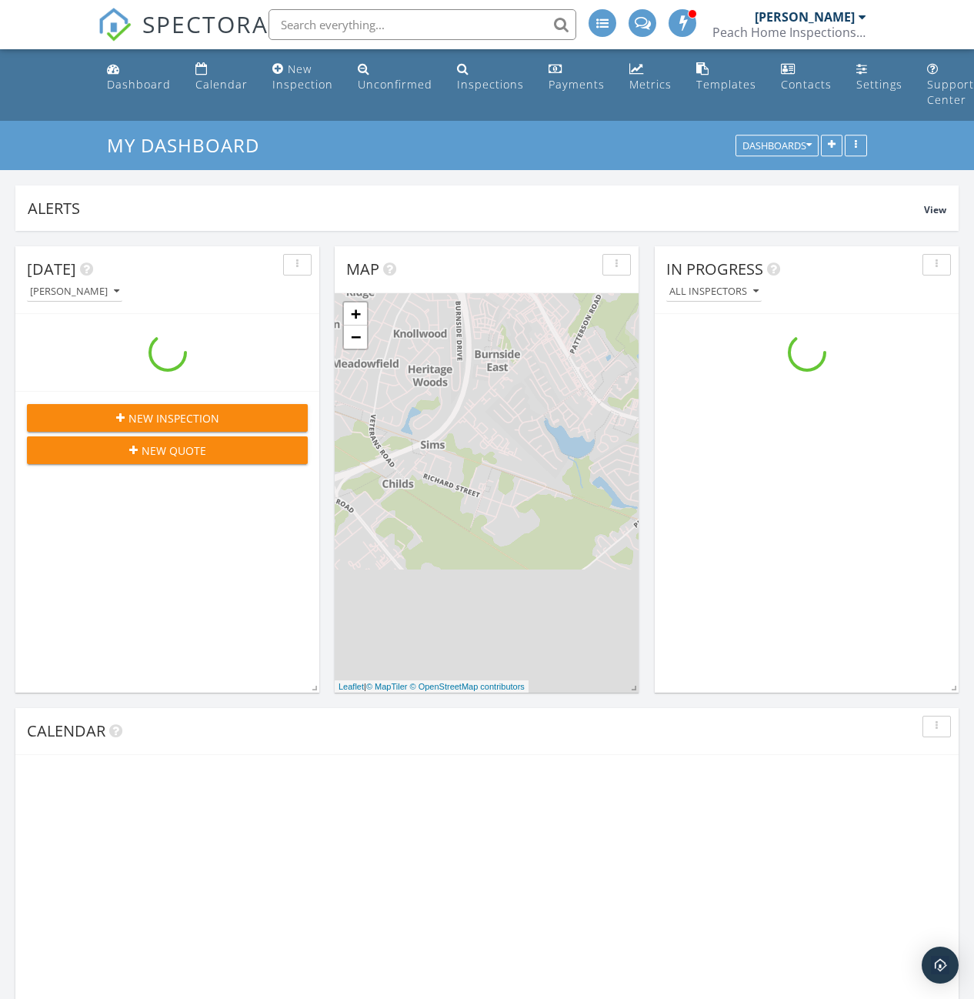
scroll to position [1424, 997]
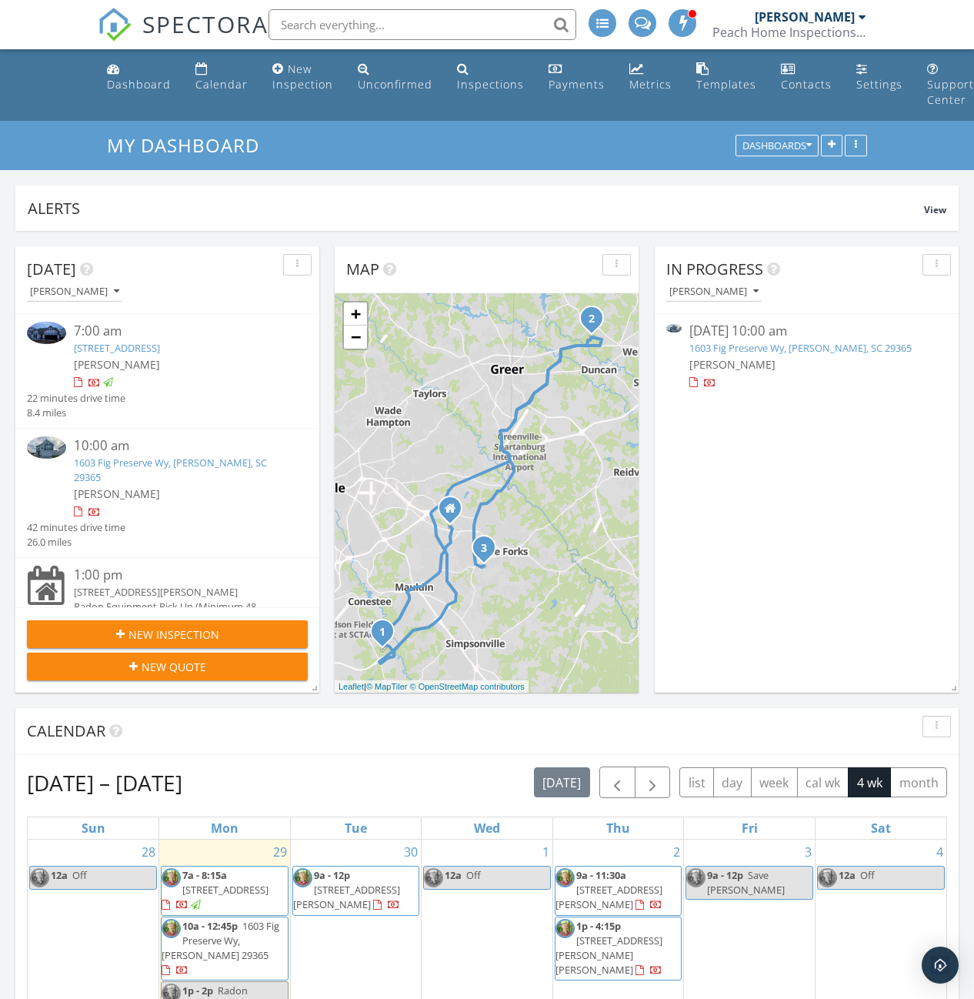
click at [761, 342] on link "1603 Fig Preserve Wy, [PERSON_NAME], SC 29365" at bounding box center [801, 348] width 222 height 14
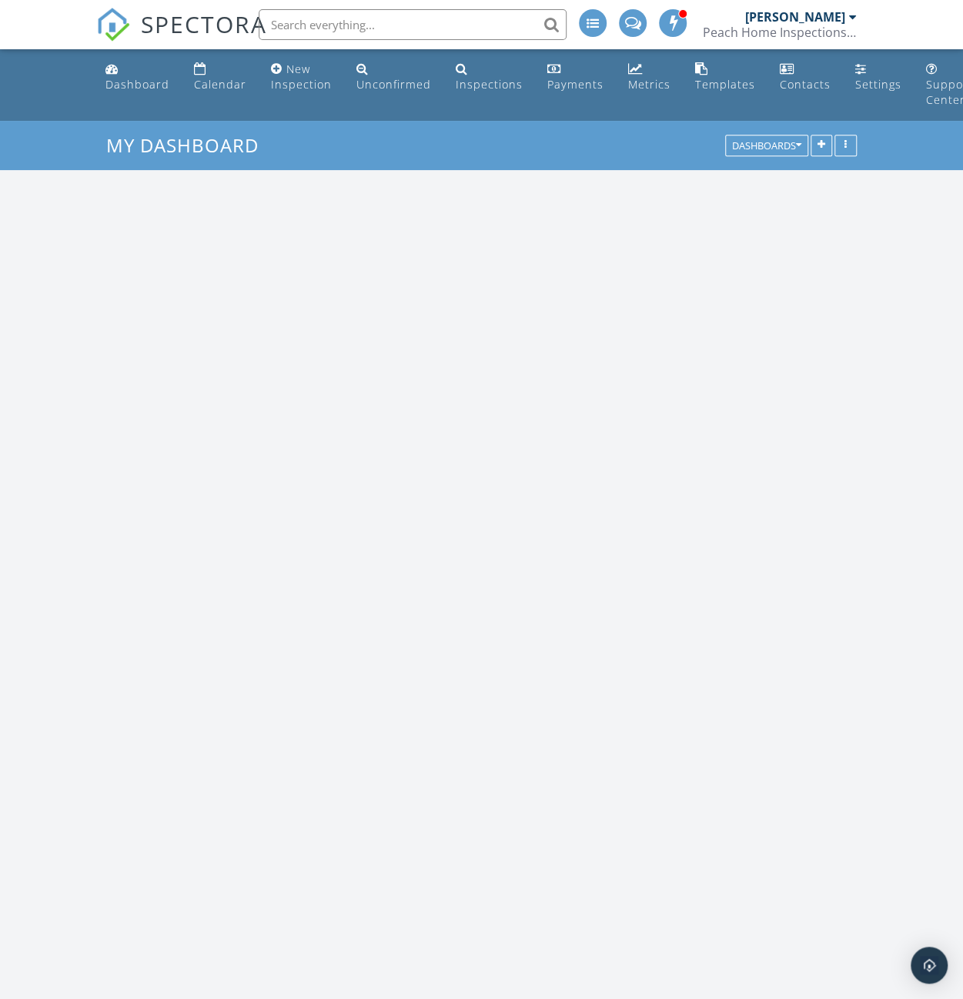
scroll to position [1424, 986]
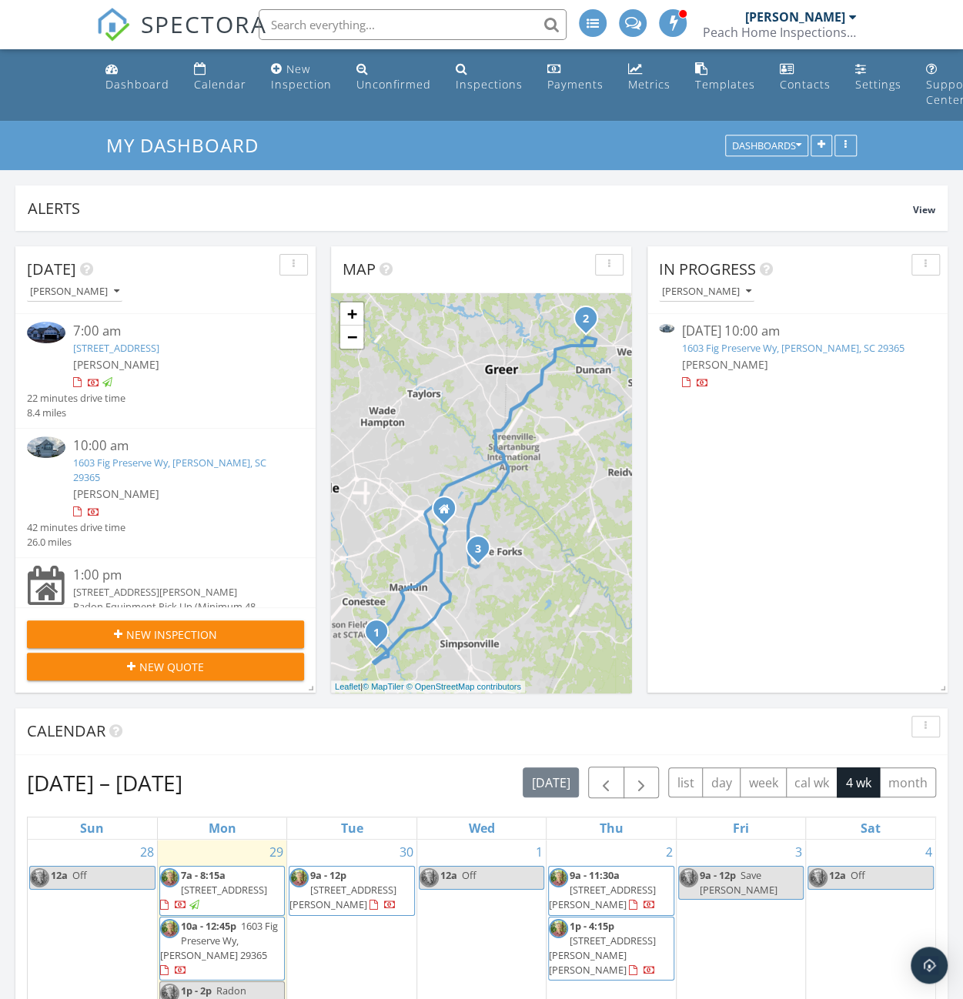
click at [709, 330] on div "09/29/25 10:00 am" at bounding box center [797, 331] width 231 height 19
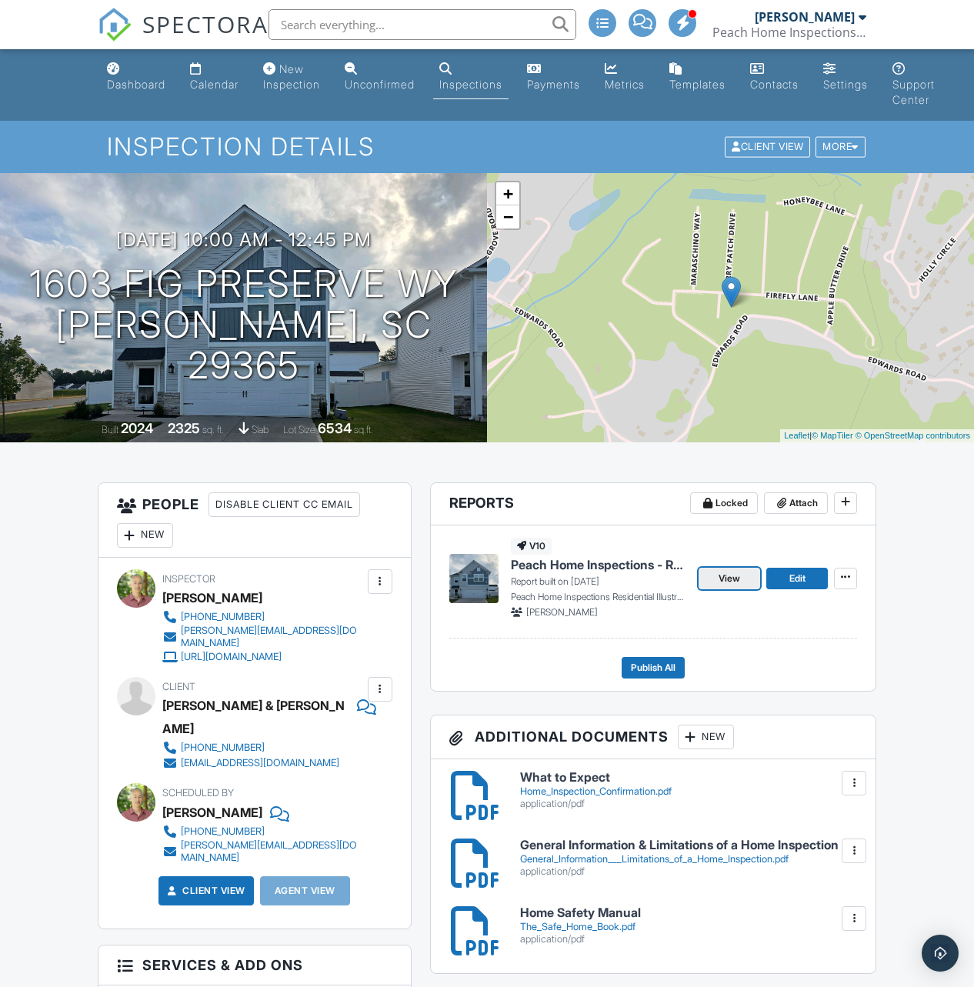
click at [732, 576] on span "View" at bounding box center [730, 578] width 22 height 15
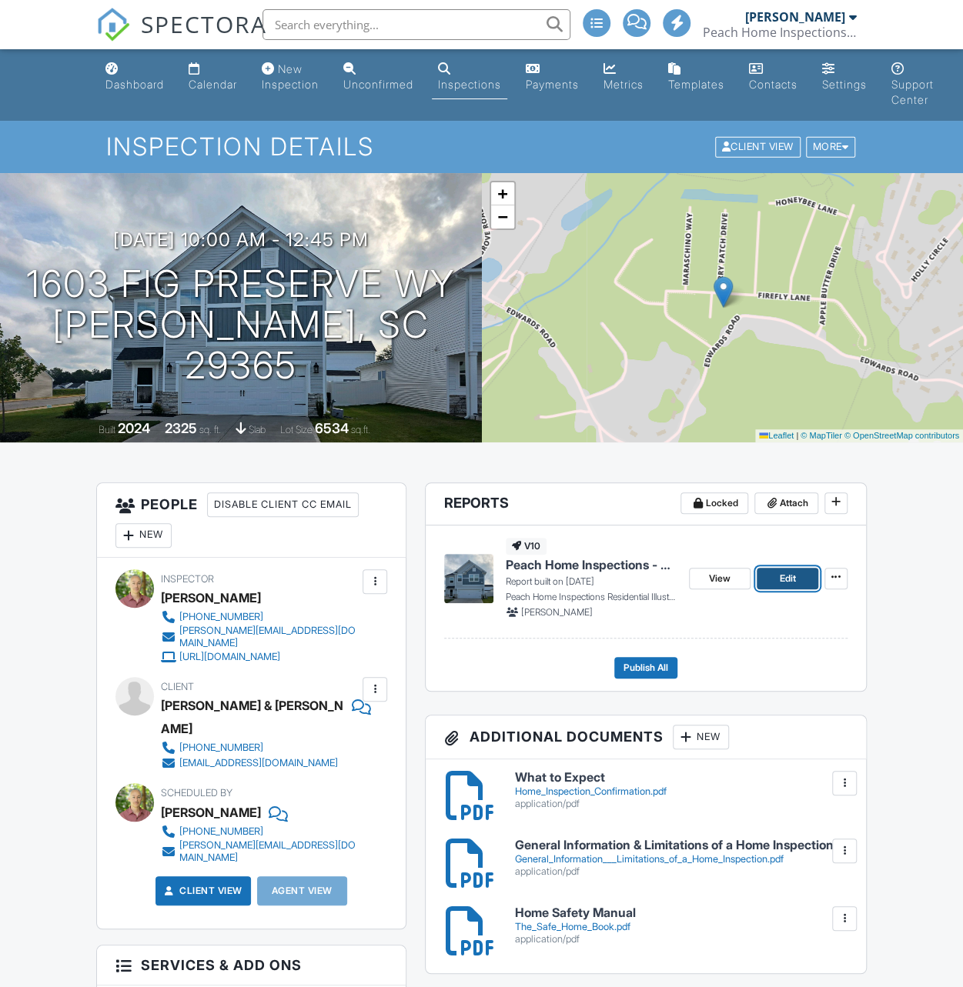
click at [786, 575] on span "Edit" at bounding box center [787, 578] width 16 height 15
